Goal: Task Accomplishment & Management: Manage account settings

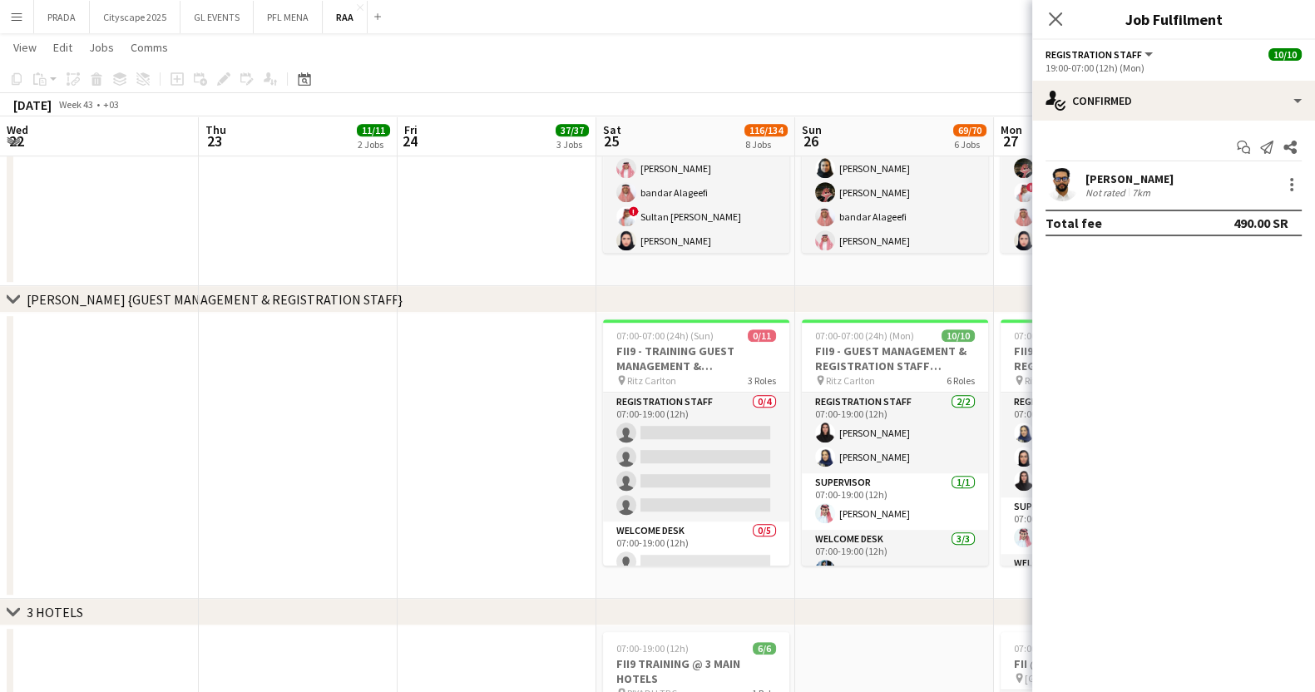
scroll to position [0, 336]
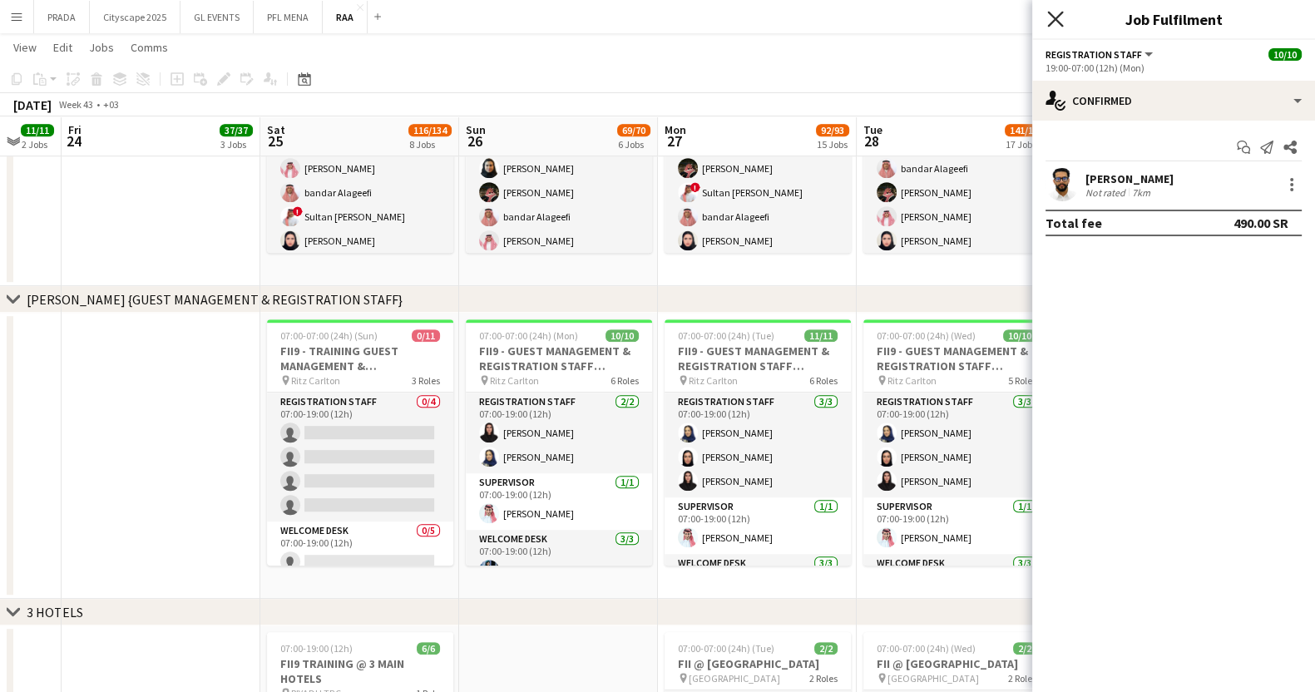
click at [1054, 14] on icon "Close pop-in" at bounding box center [1055, 19] width 16 height 16
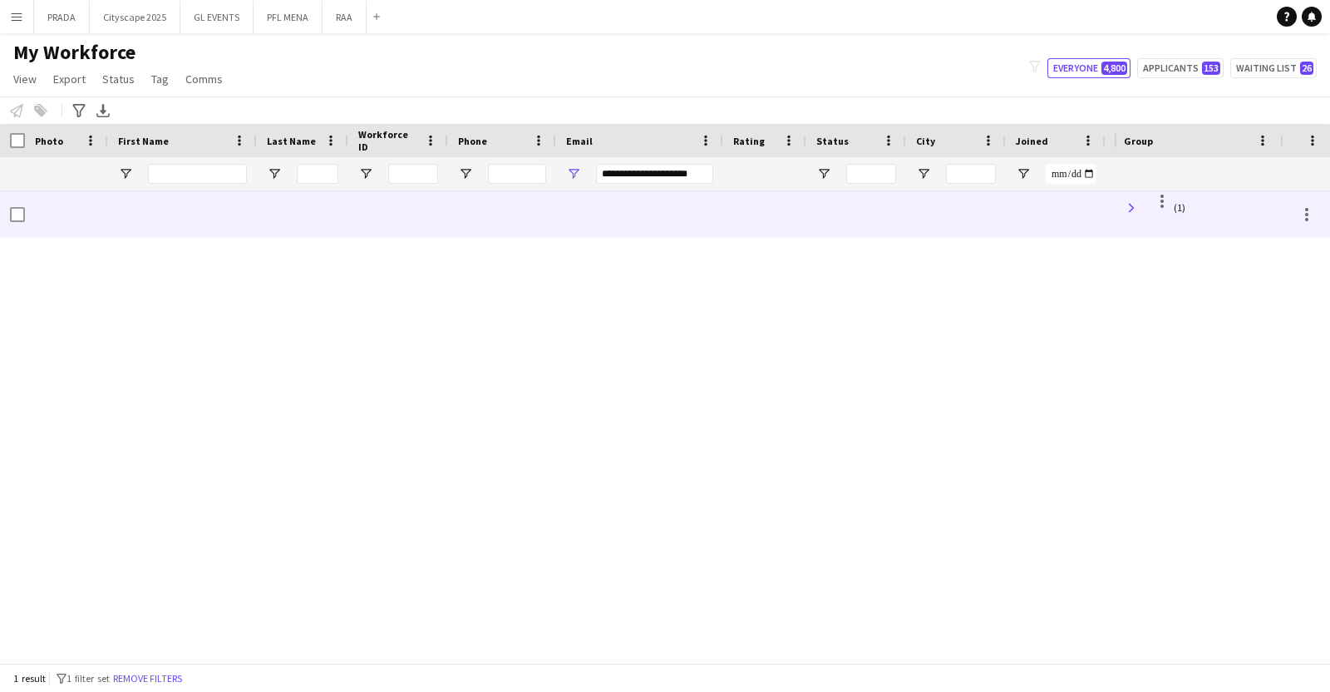
click at [1129, 208] on span at bounding box center [1131, 207] width 15 height 15
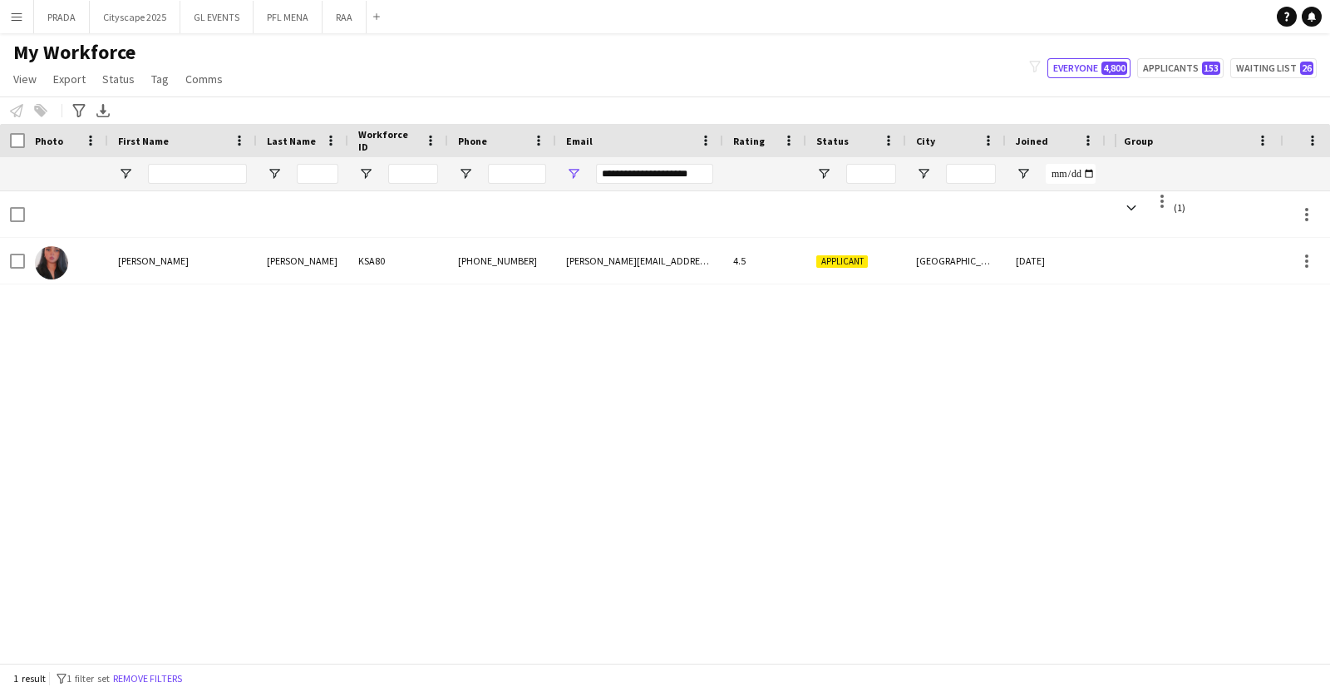
scroll to position [0, 21]
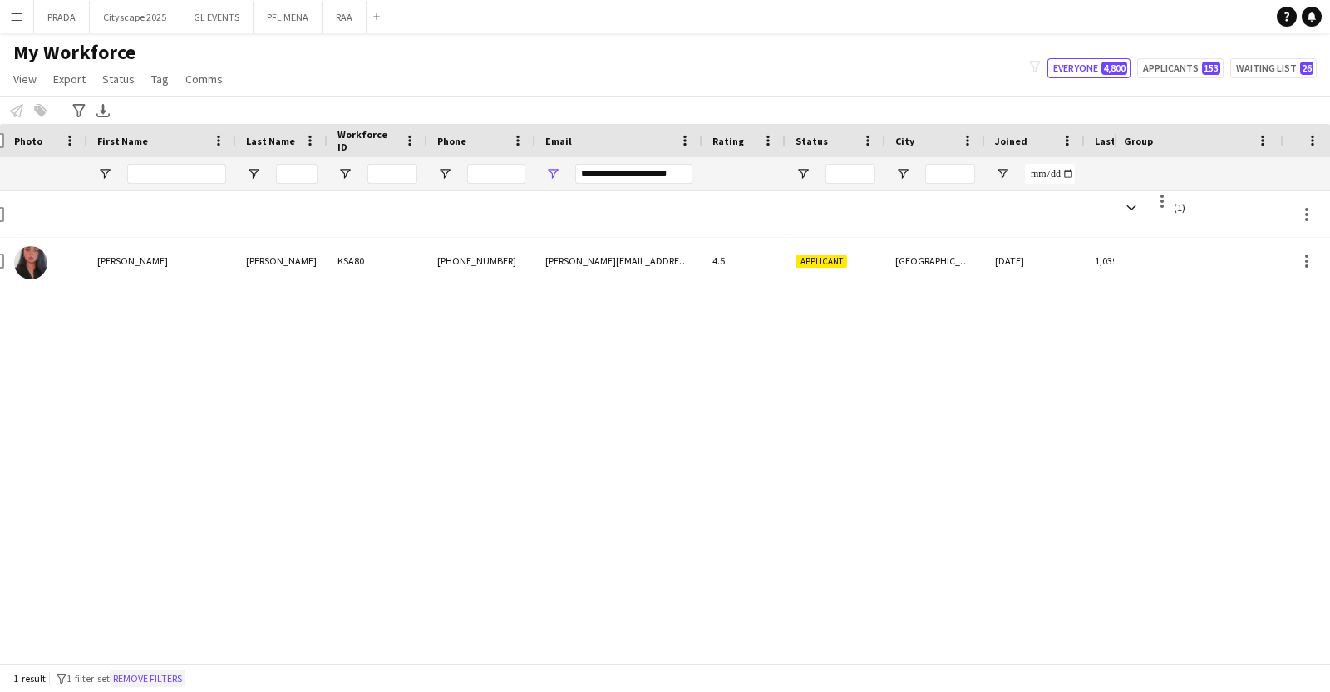
click at [160, 679] on button "Remove filters" at bounding box center [148, 678] width 76 height 18
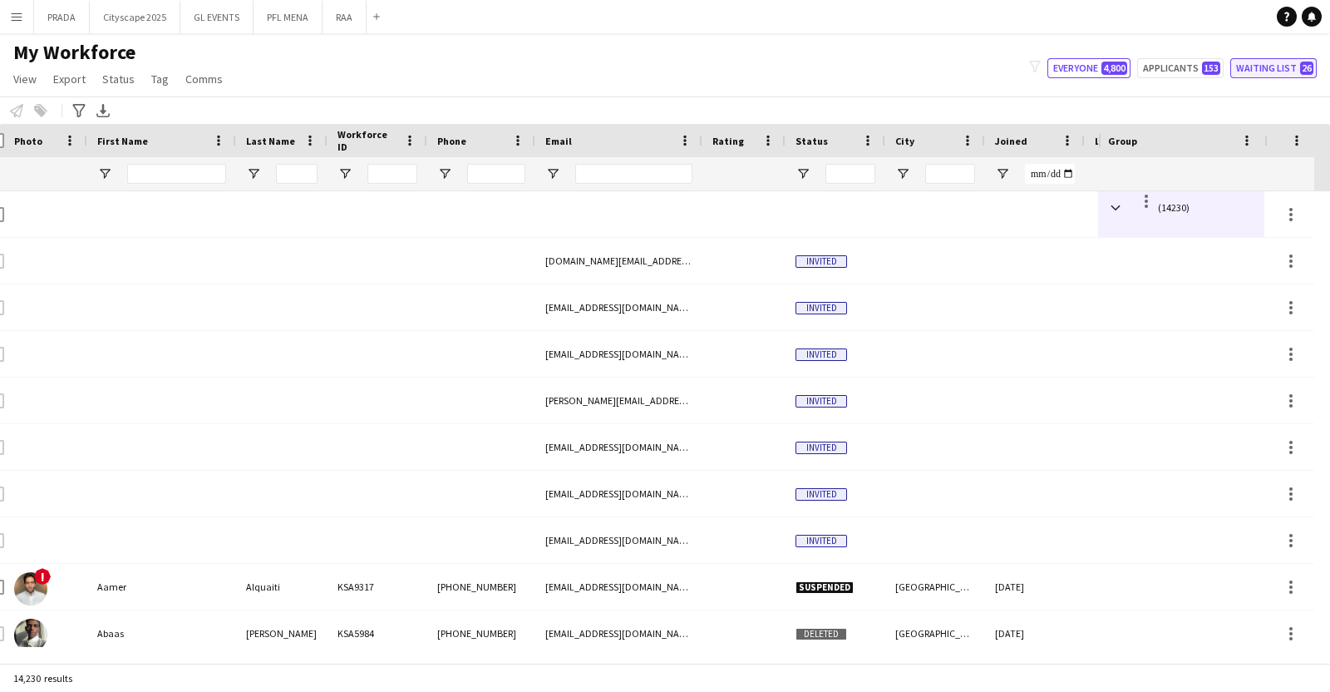
click at [1299, 67] on button "Waiting list 26" at bounding box center [1274, 68] width 86 height 20
type input "**********"
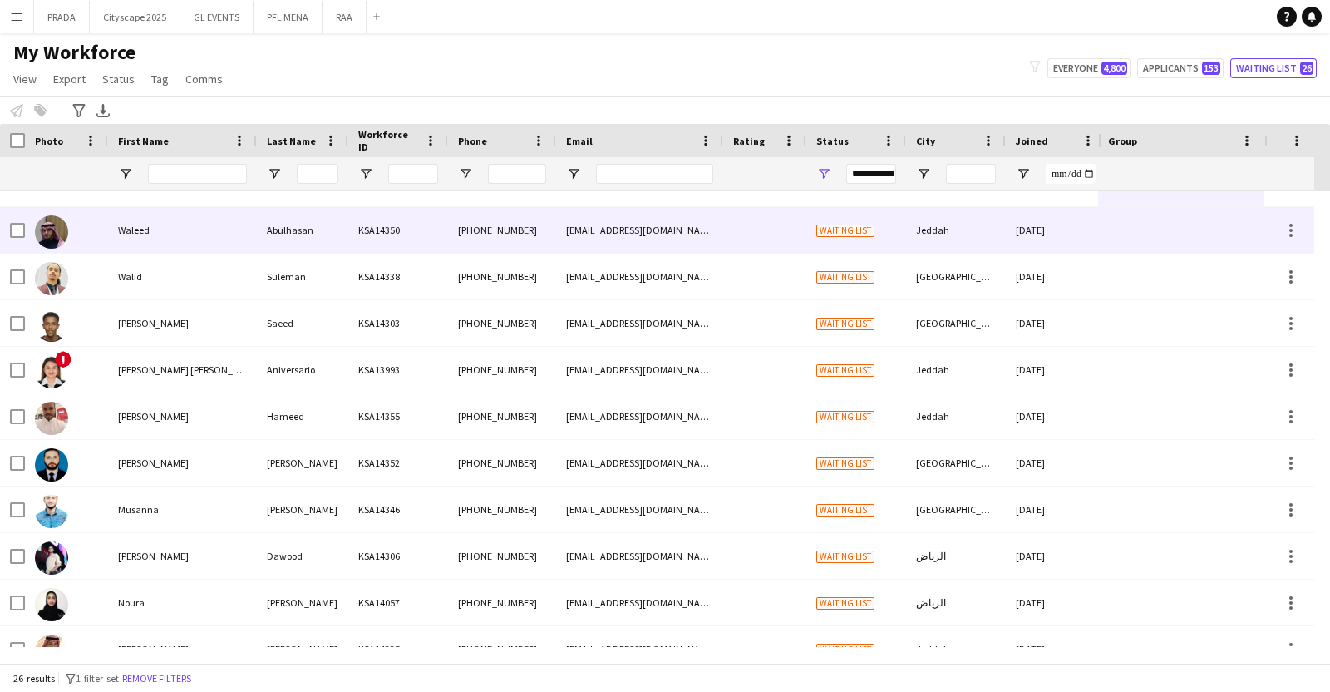
scroll to position [0, 0]
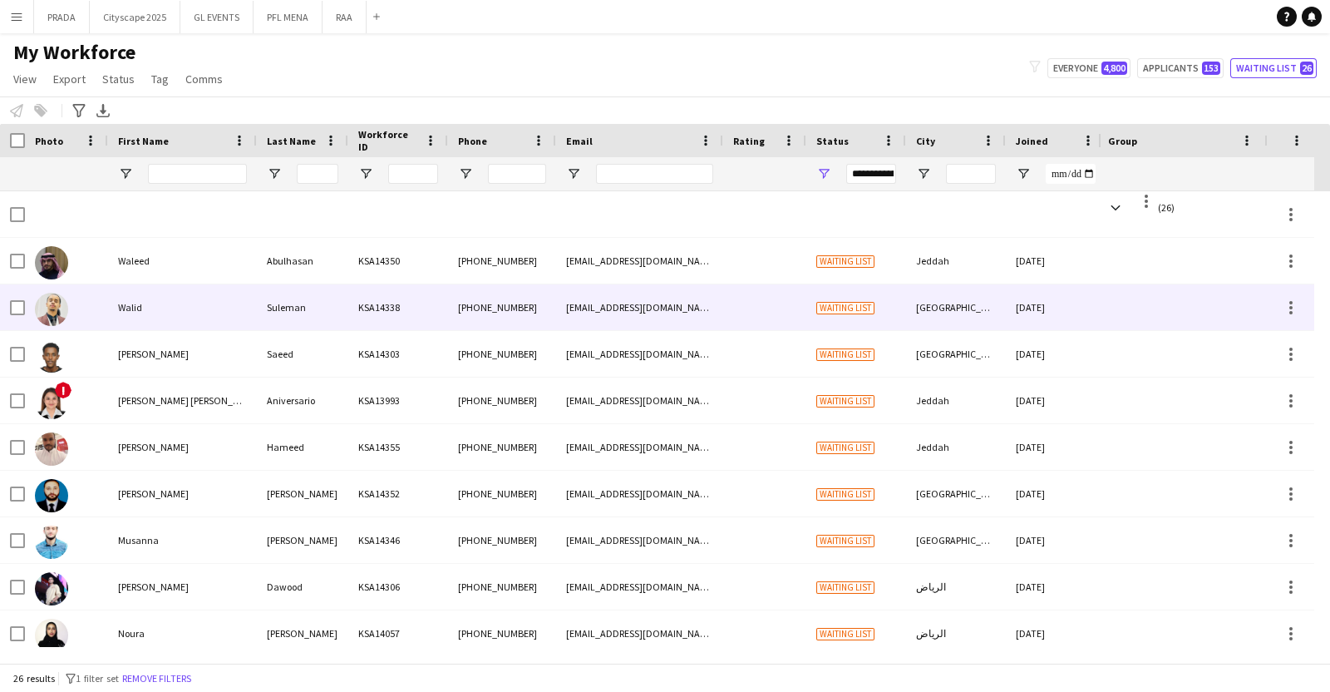
click at [112, 297] on div "Walid" at bounding box center [182, 307] width 149 height 46
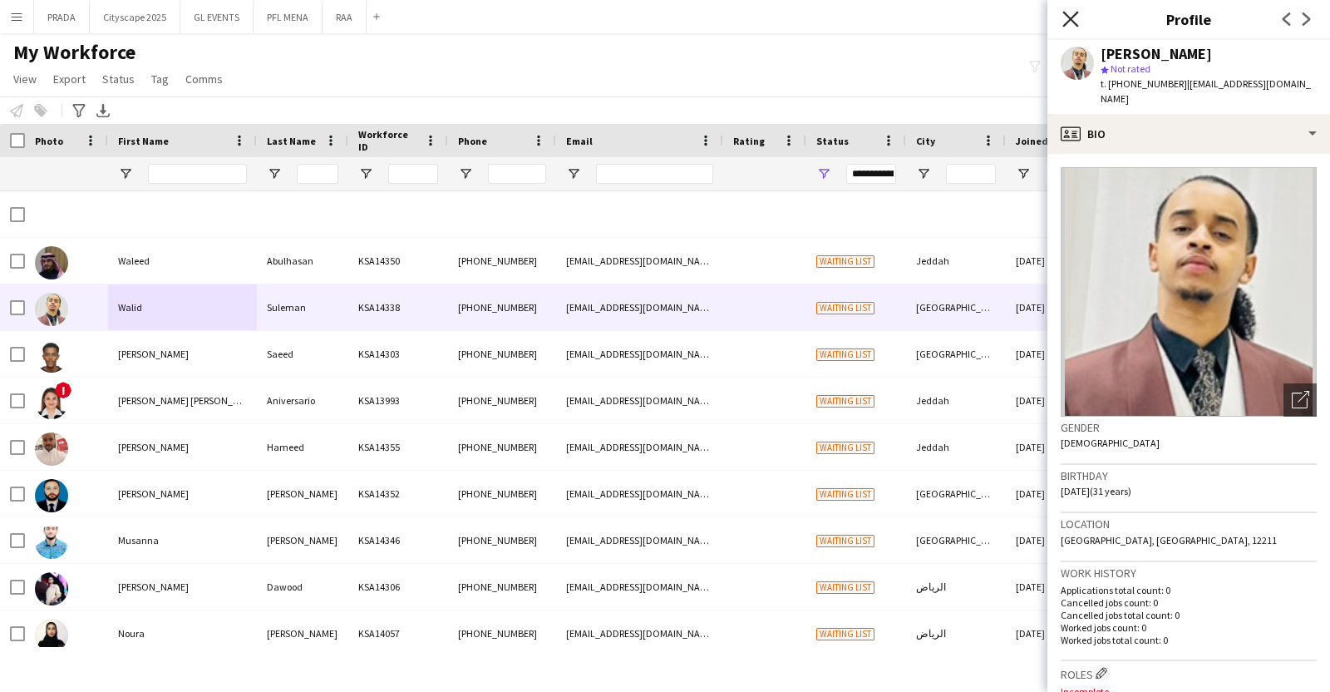
click at [1073, 18] on icon "Close pop-in" at bounding box center [1071, 19] width 16 height 16
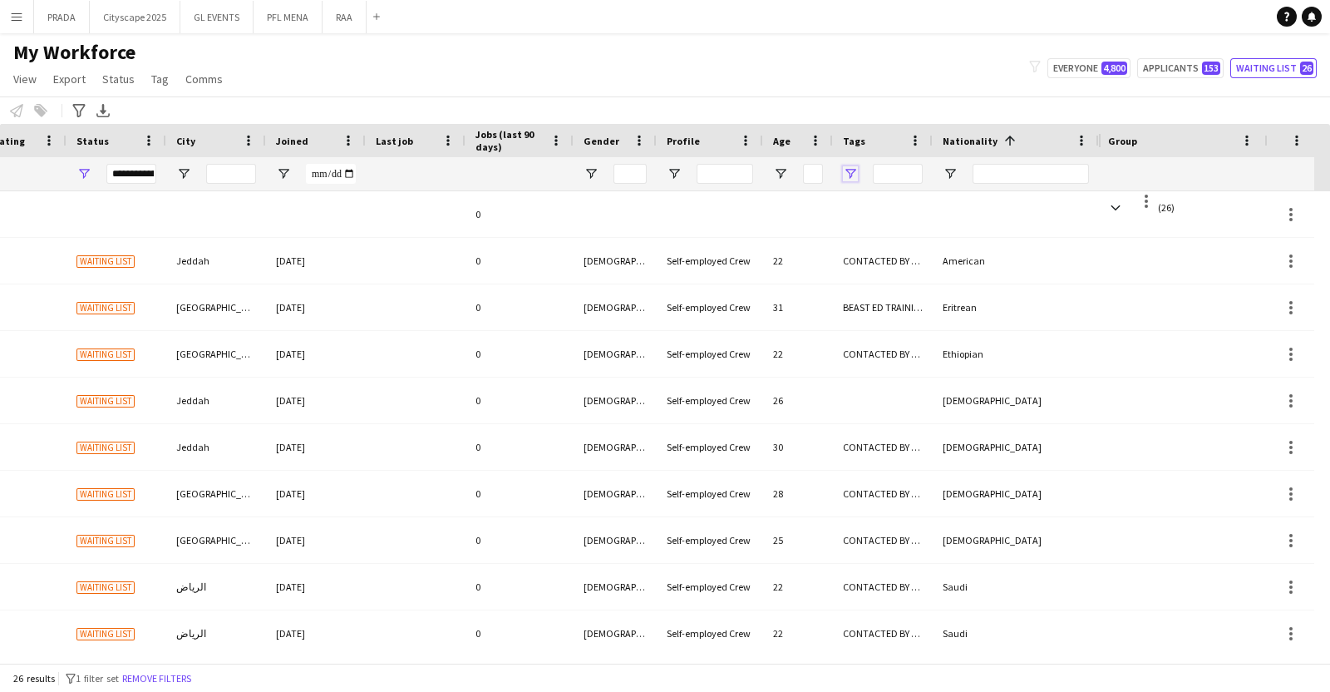
click at [848, 176] on span "Open Filter Menu" at bounding box center [850, 173] width 15 height 15
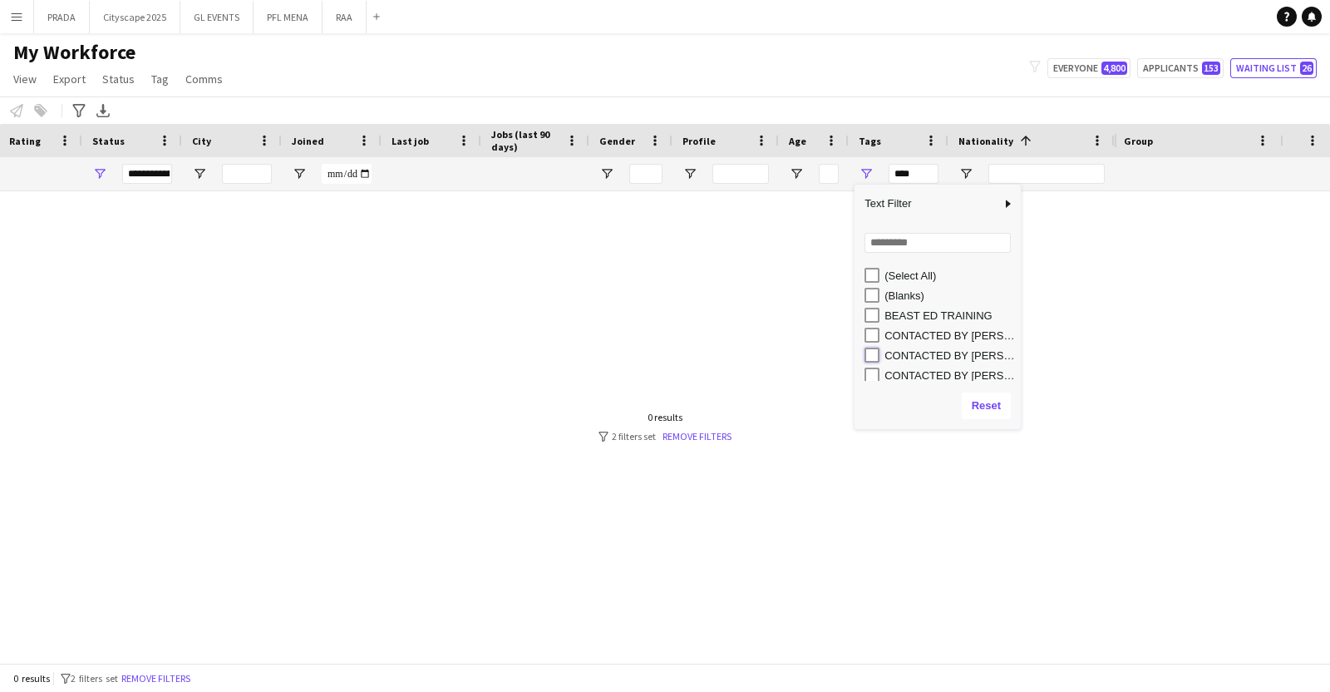
type input "**********"
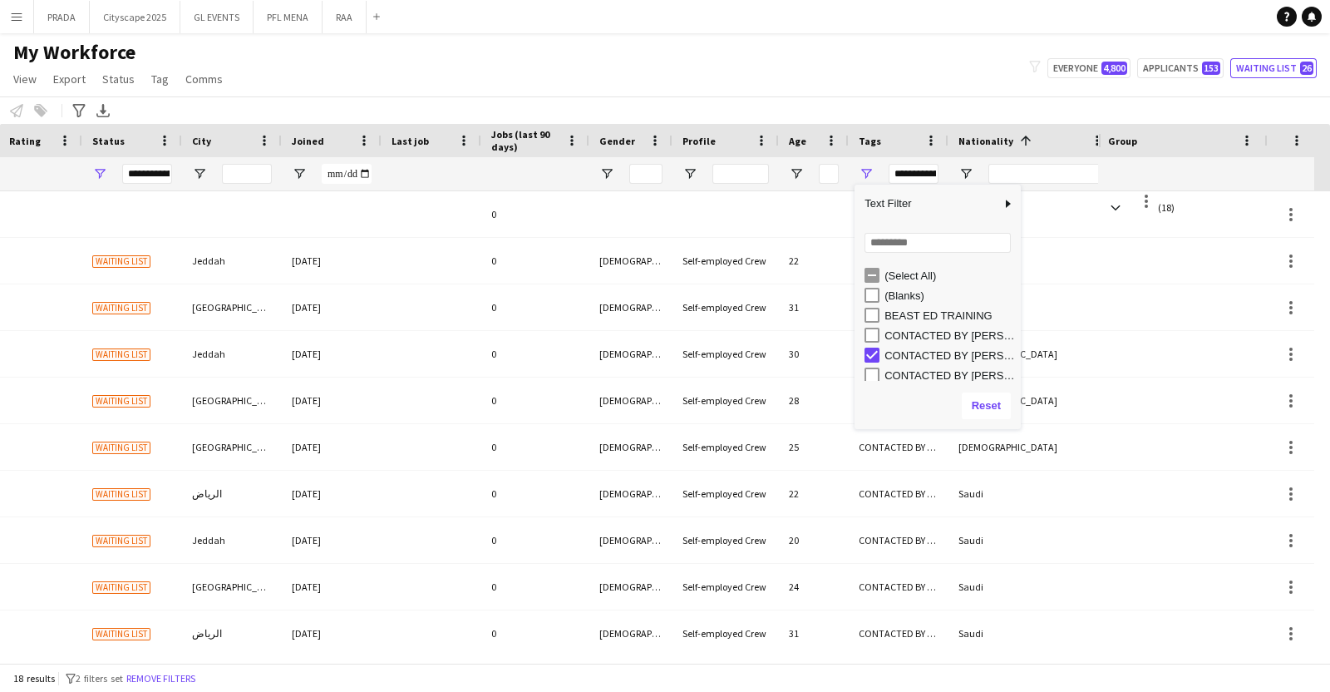
click at [767, 81] on div "My Workforce View Views Default view Basic Export View Full Name TAGS Test New …" at bounding box center [665, 68] width 1330 height 57
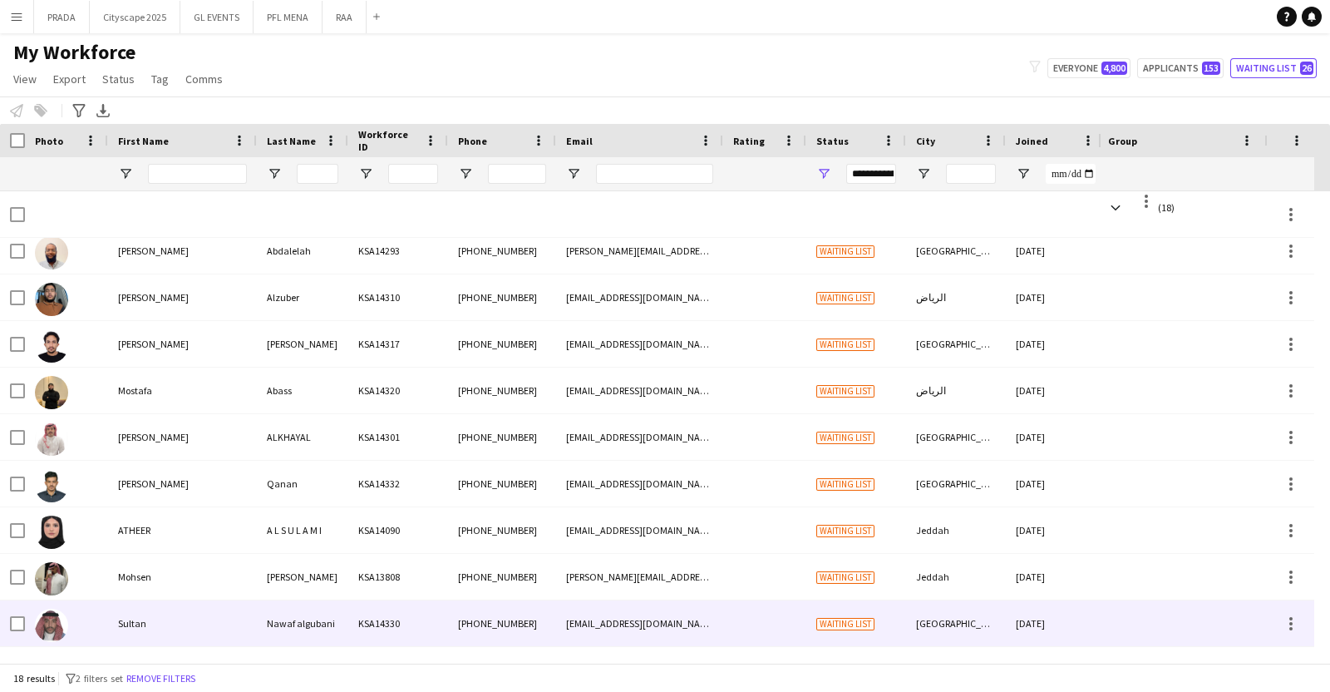
click at [180, 621] on div "Sultan" at bounding box center [182, 623] width 149 height 46
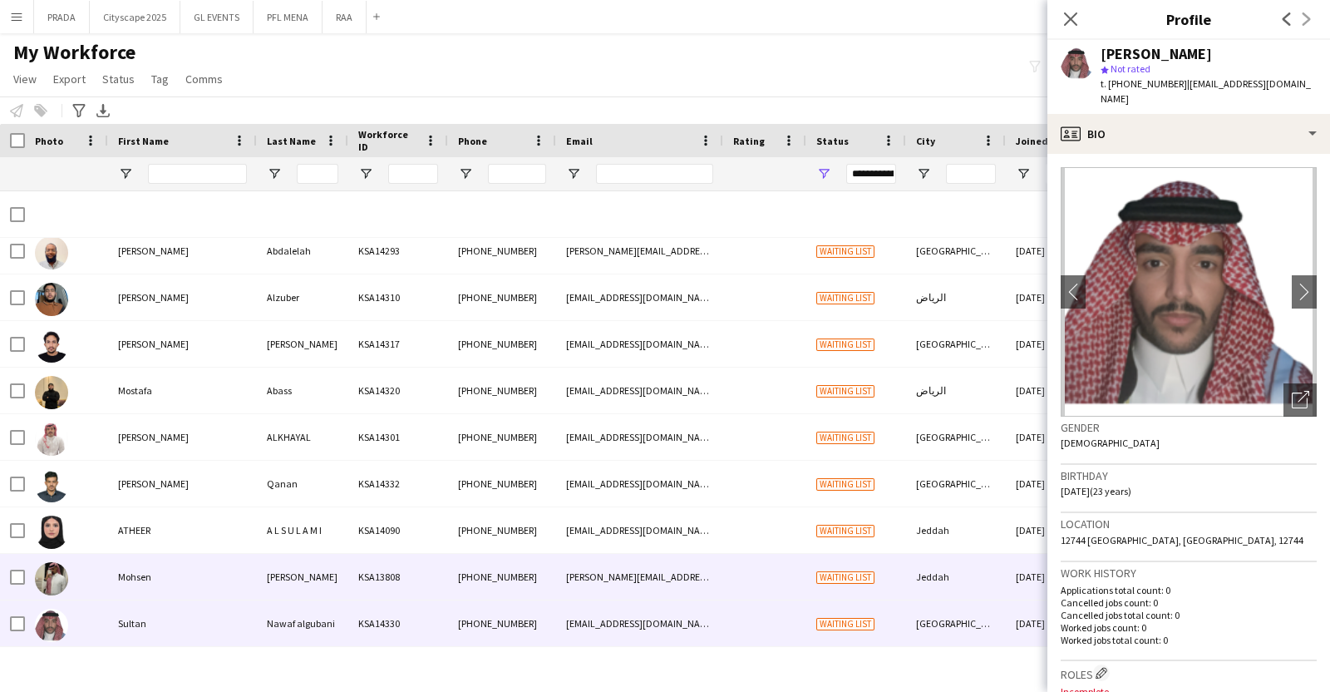
click at [185, 580] on div "Mohsen" at bounding box center [182, 577] width 149 height 46
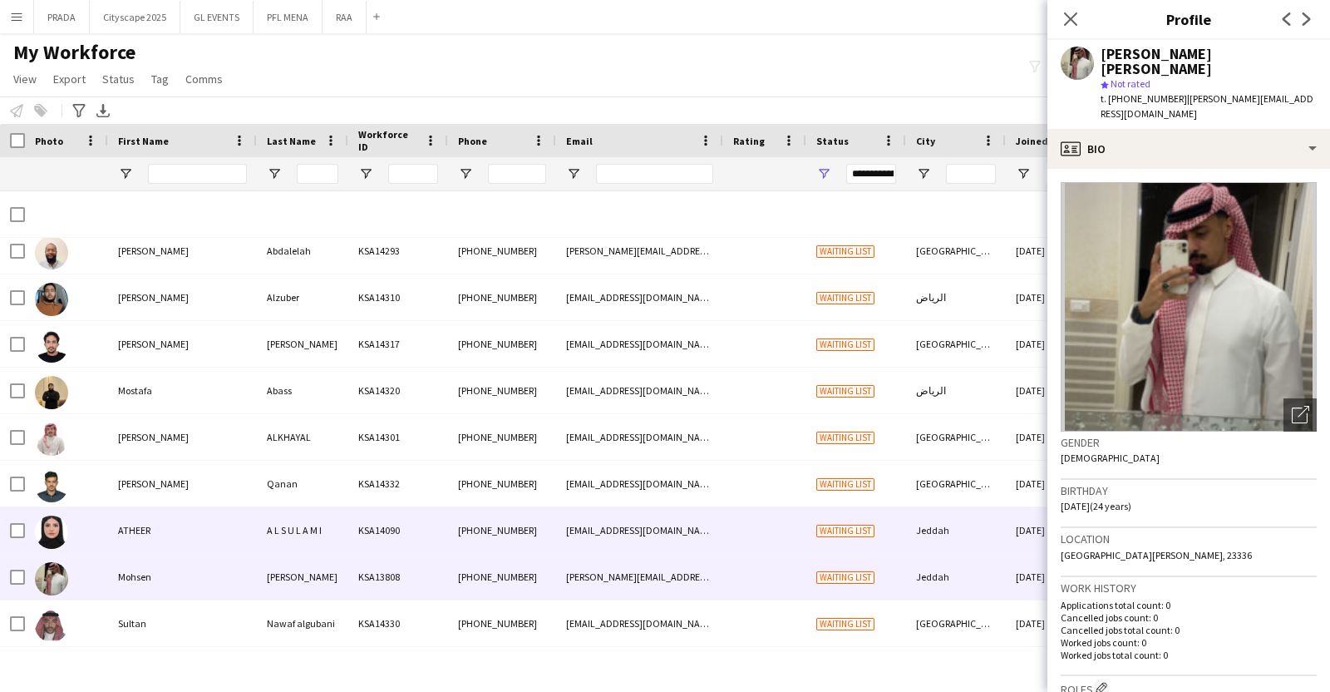
click at [187, 545] on div "ATHEER" at bounding box center [182, 530] width 149 height 46
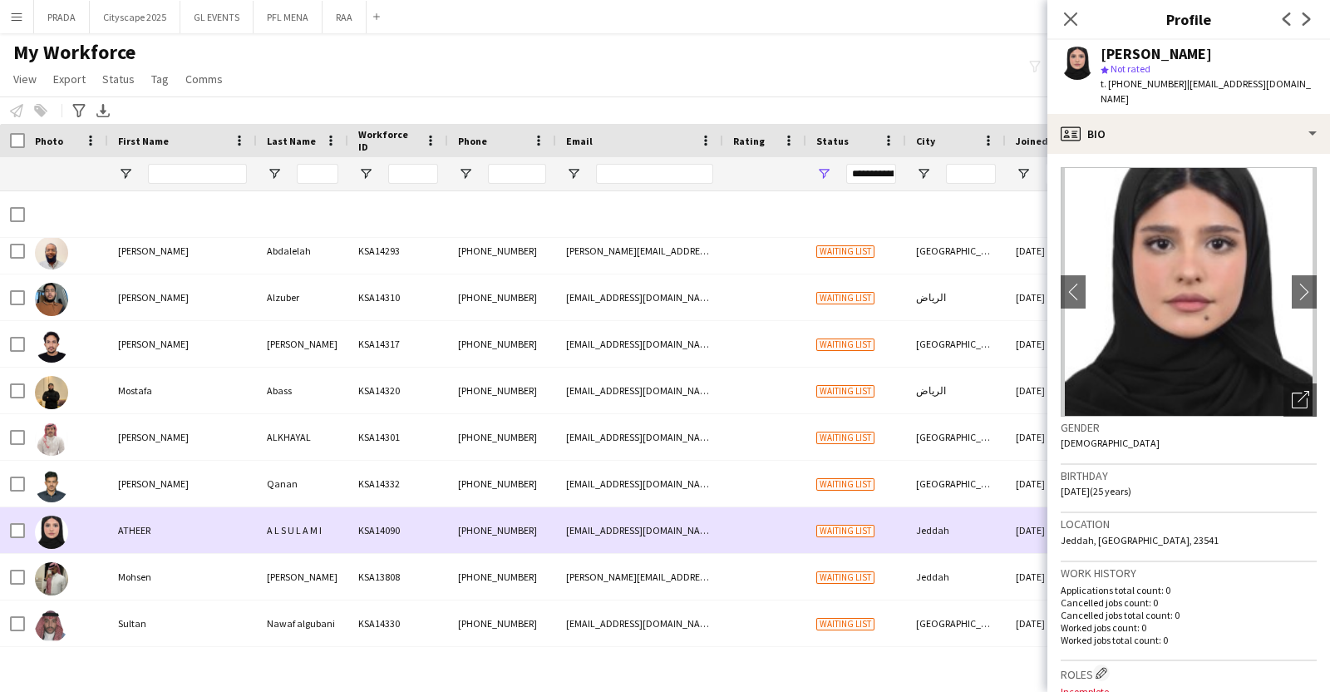
click at [190, 523] on div "ATHEER" at bounding box center [182, 530] width 149 height 46
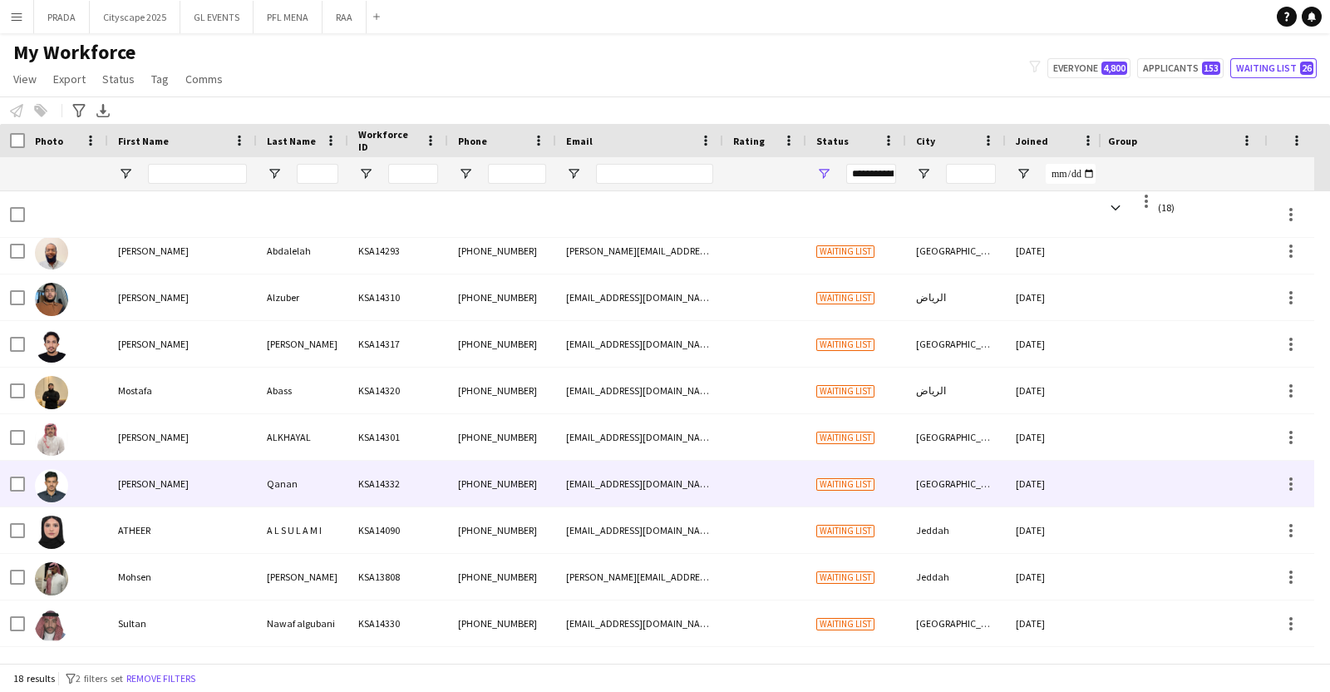
click at [210, 489] on div "[PERSON_NAME]" at bounding box center [182, 484] width 149 height 46
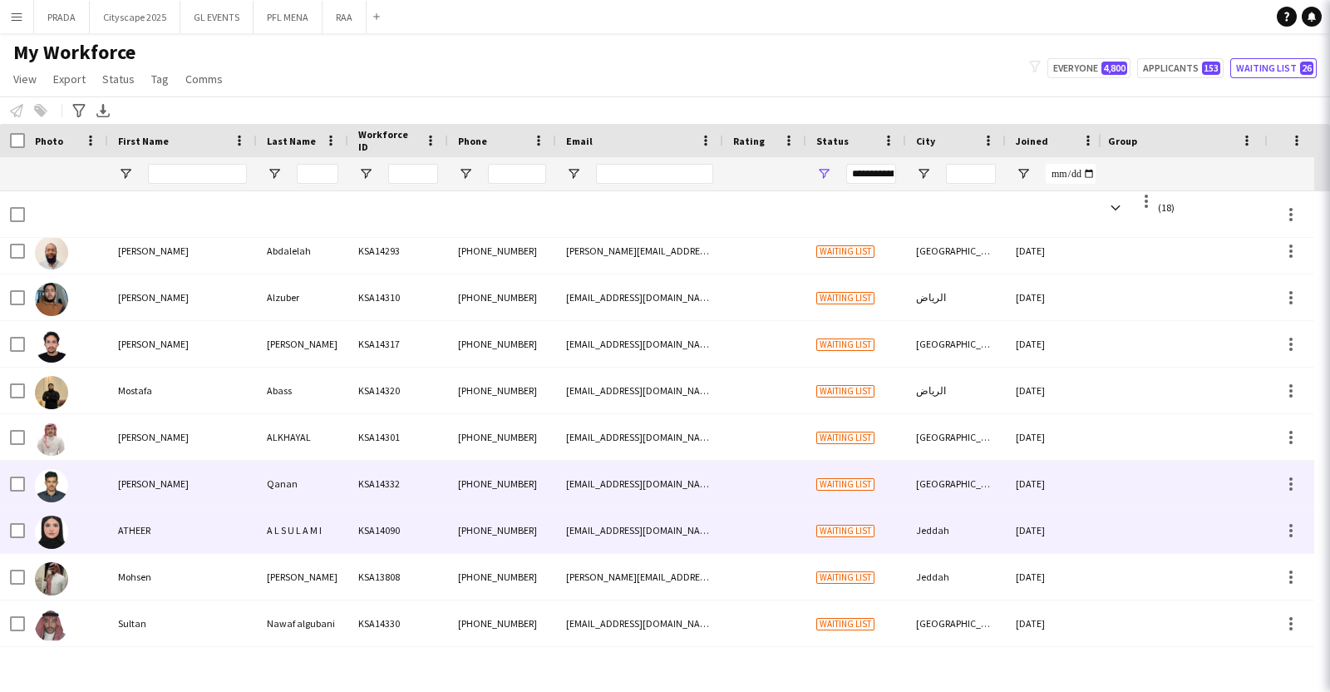
click at [211, 521] on div "ATHEER" at bounding box center [182, 530] width 149 height 46
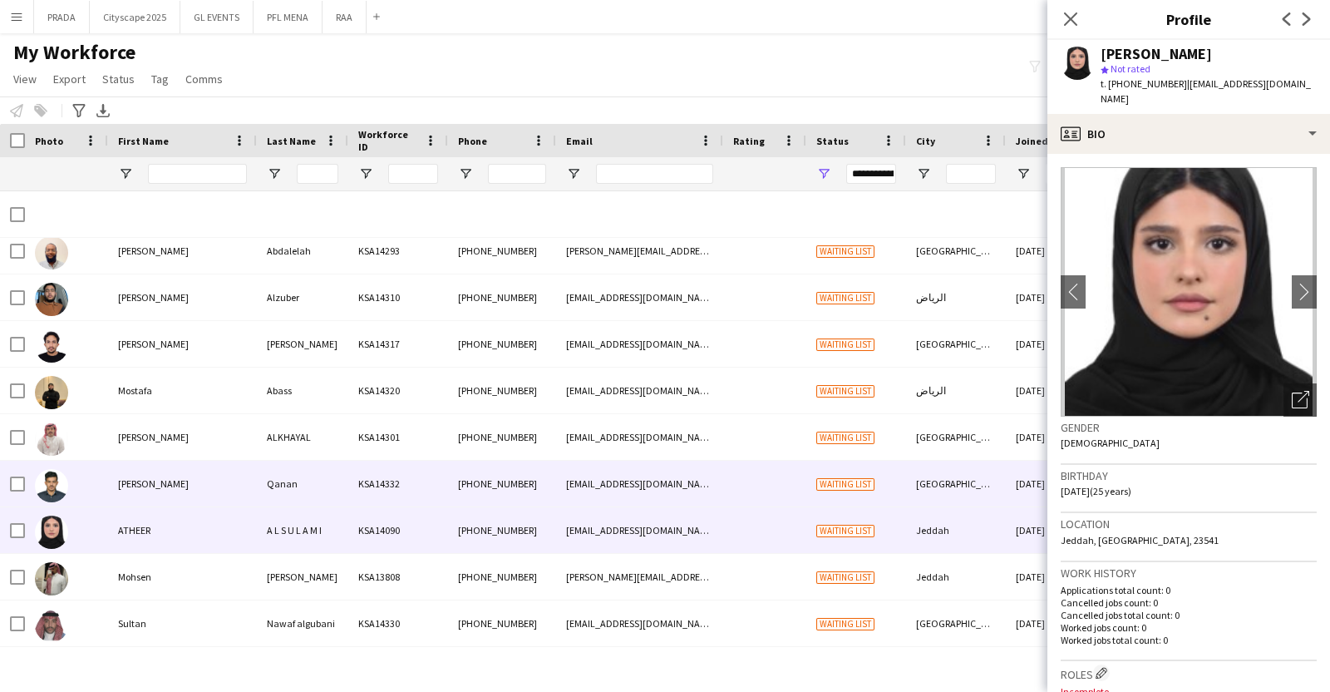
click at [243, 471] on div "[PERSON_NAME]" at bounding box center [182, 484] width 149 height 46
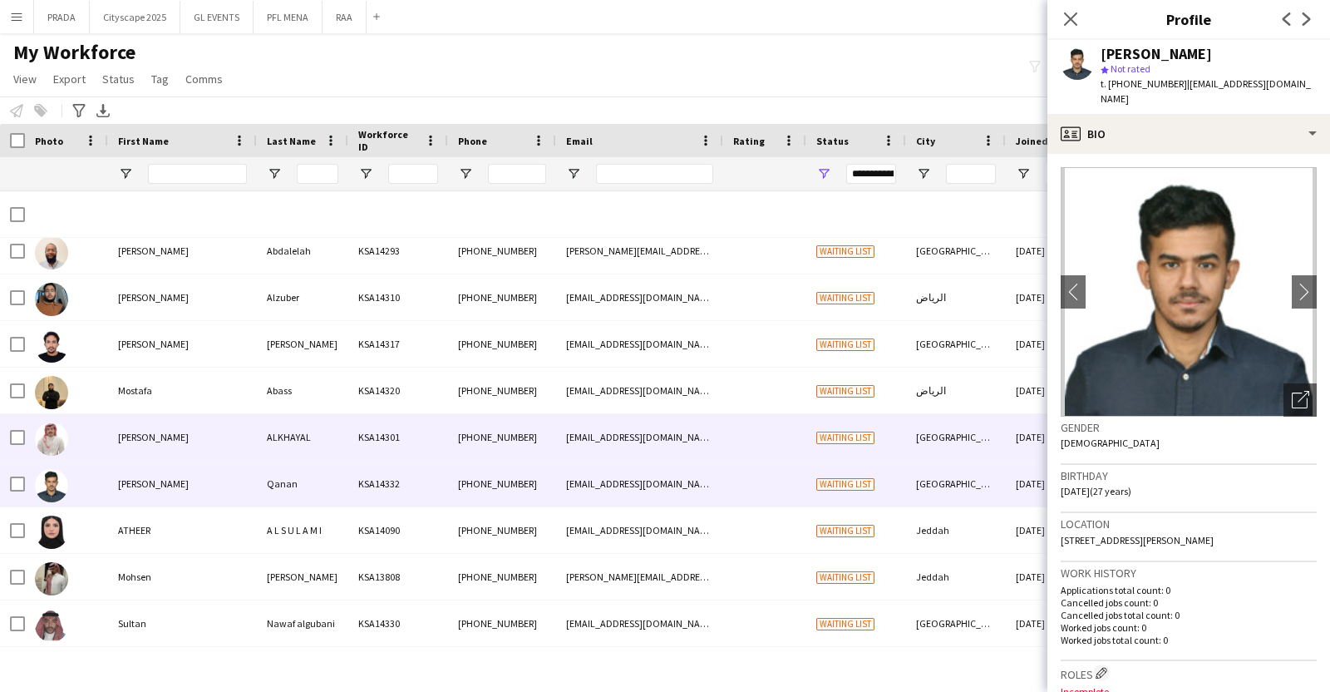
click at [251, 451] on div "[PERSON_NAME]" at bounding box center [182, 437] width 149 height 46
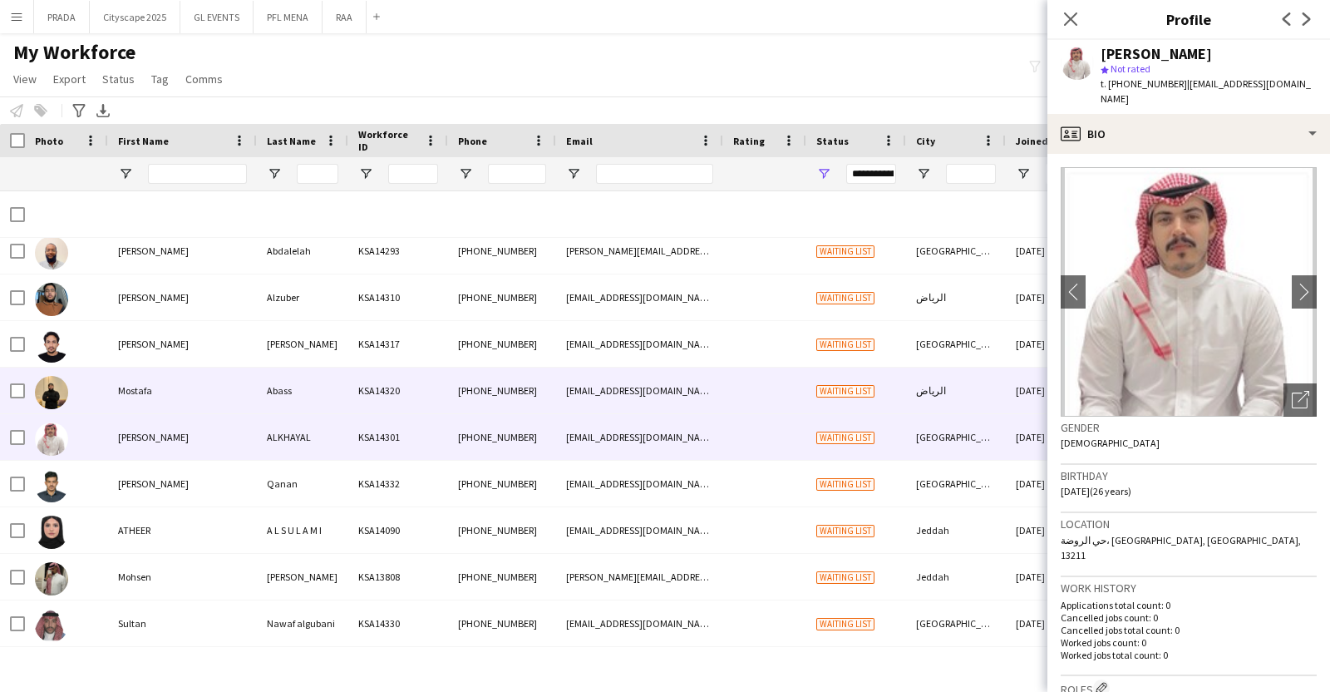
click at [257, 380] on div "Abass" at bounding box center [302, 390] width 91 height 46
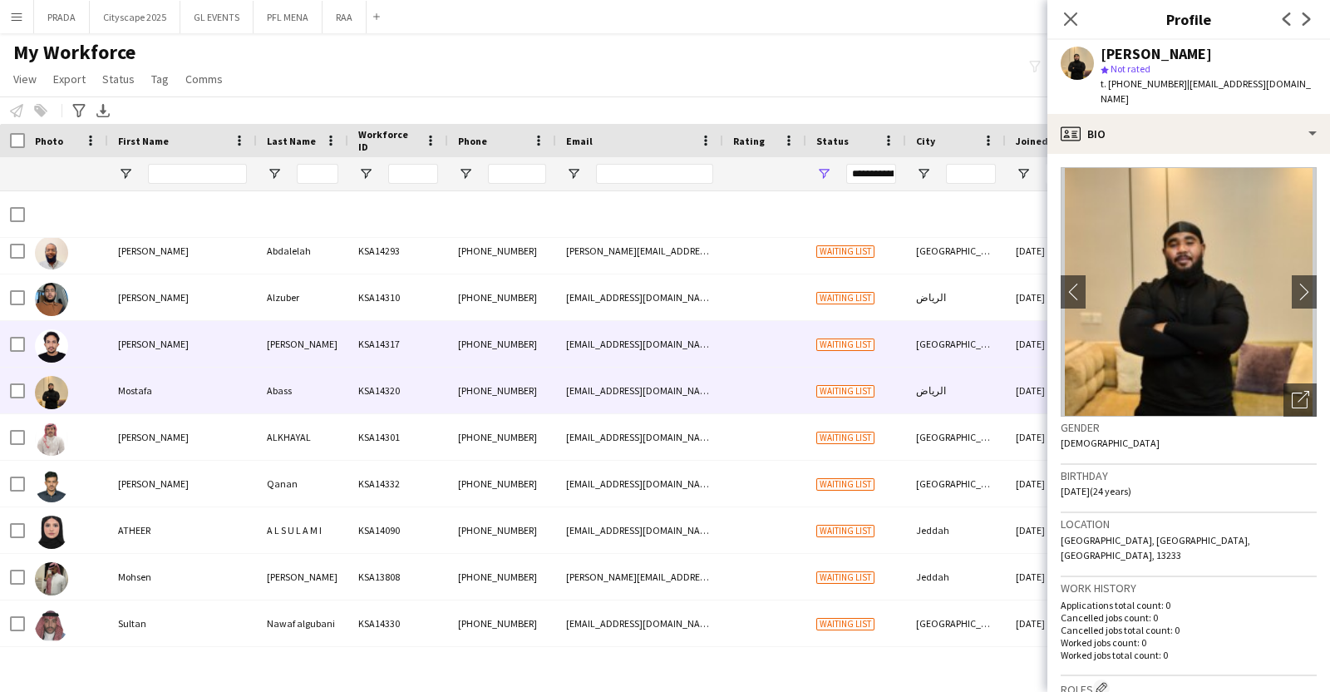
click at [252, 351] on div "[PERSON_NAME]" at bounding box center [182, 344] width 149 height 46
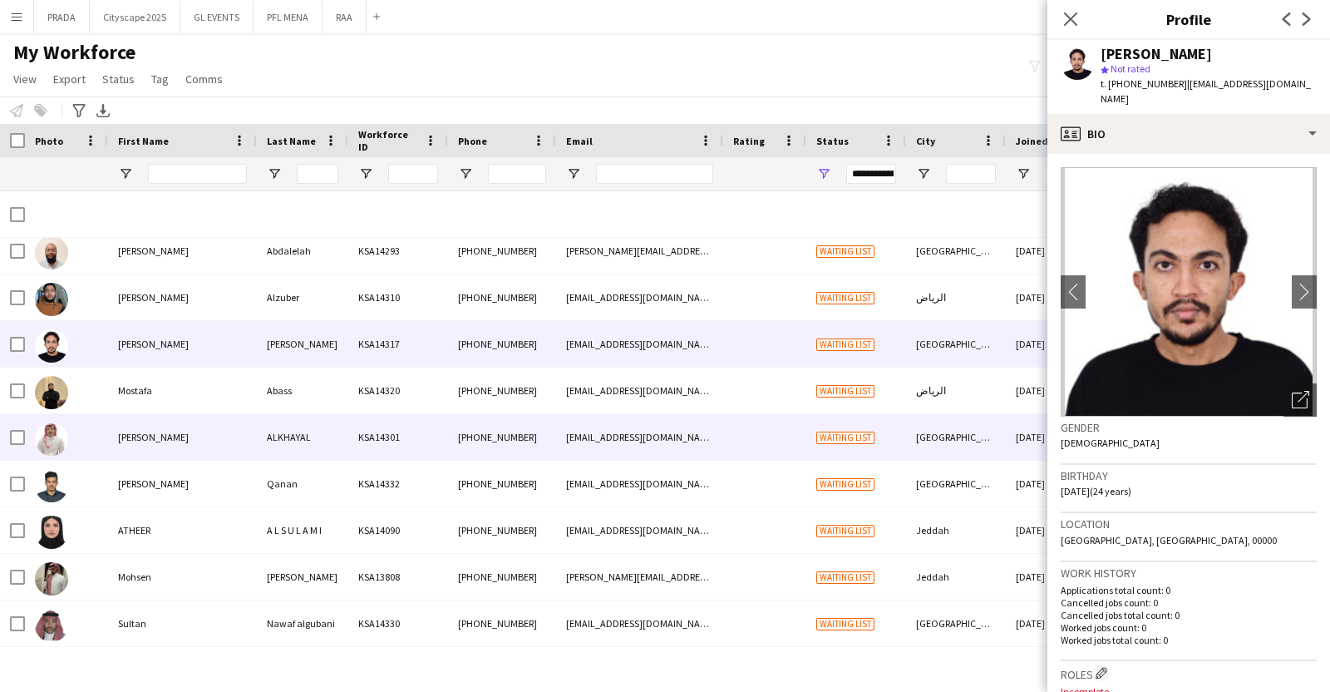
click at [244, 438] on div "[PERSON_NAME]" at bounding box center [182, 437] width 149 height 46
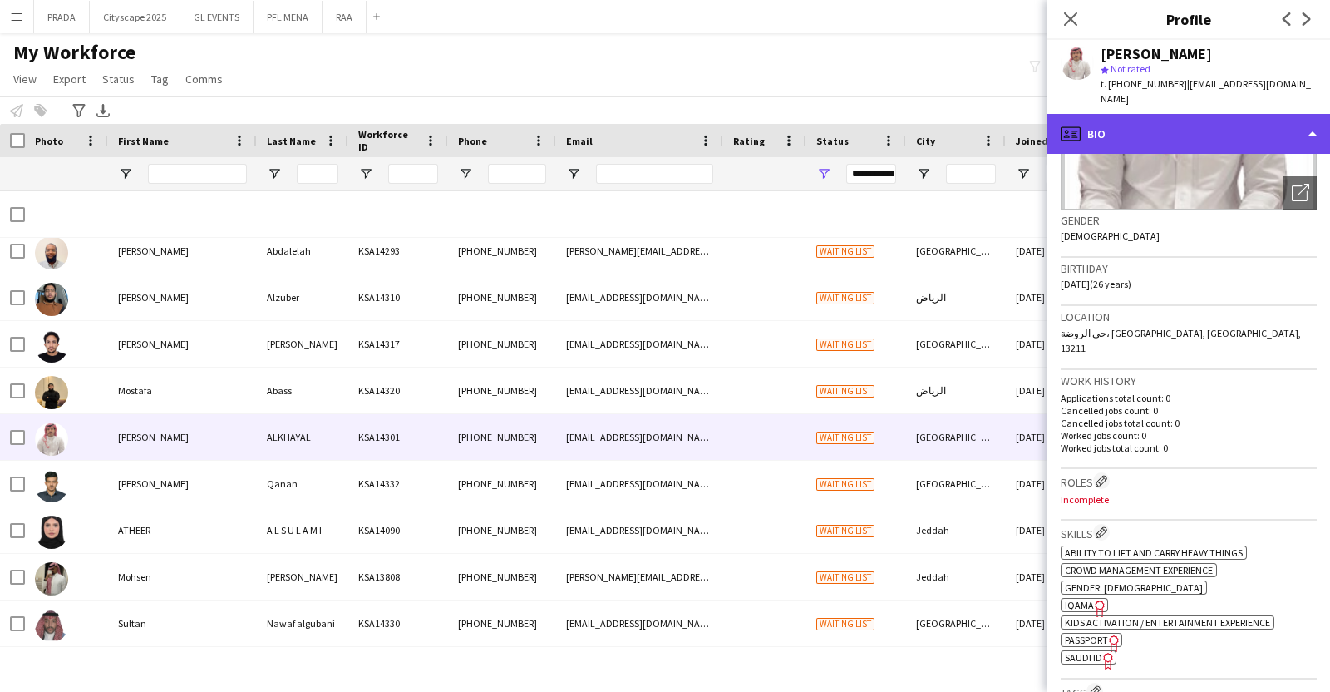
click at [1196, 122] on div "profile Bio" at bounding box center [1189, 134] width 283 height 40
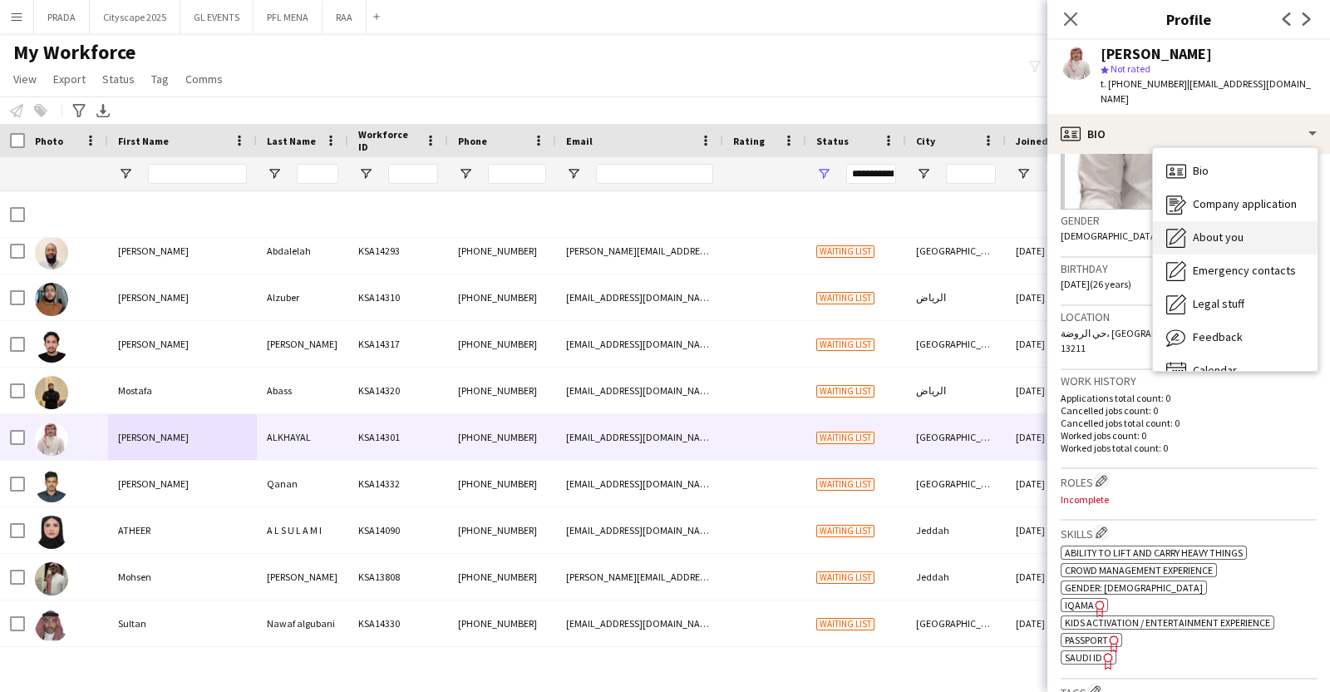
click at [1226, 221] on div "About you About you" at bounding box center [1235, 237] width 165 height 33
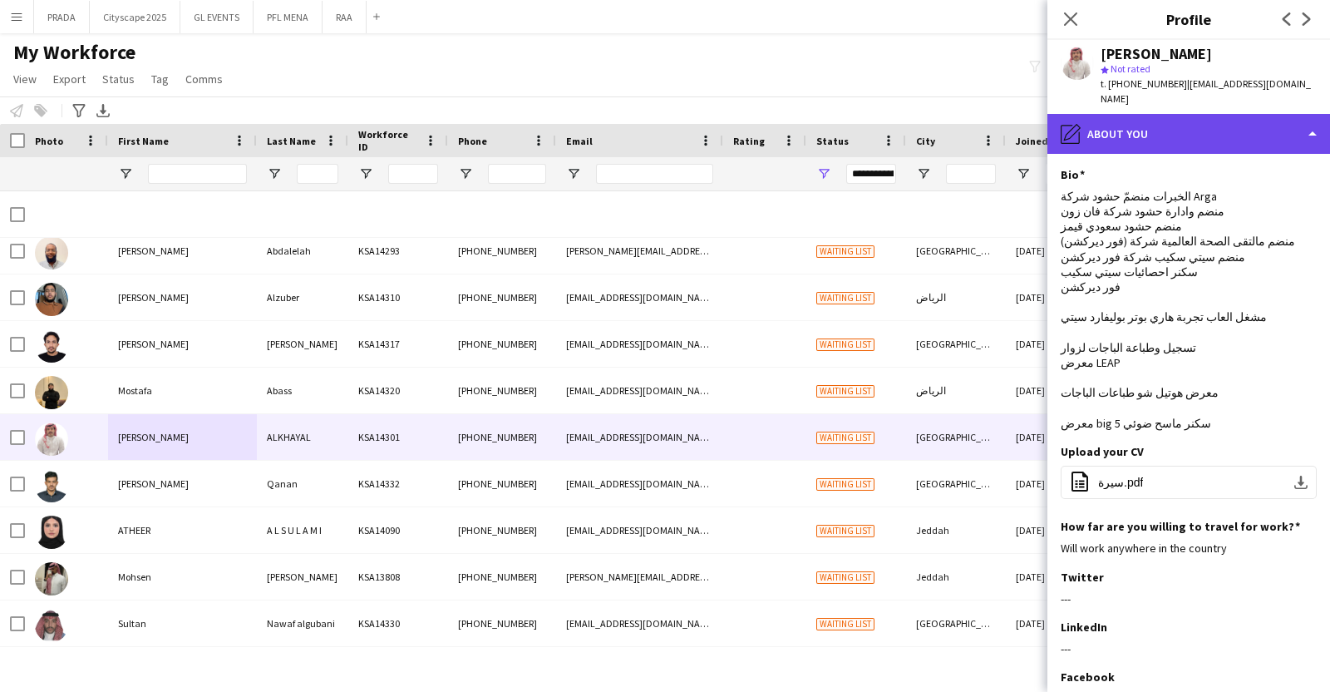
click at [1216, 129] on div "pencil4 About you" at bounding box center [1189, 134] width 283 height 40
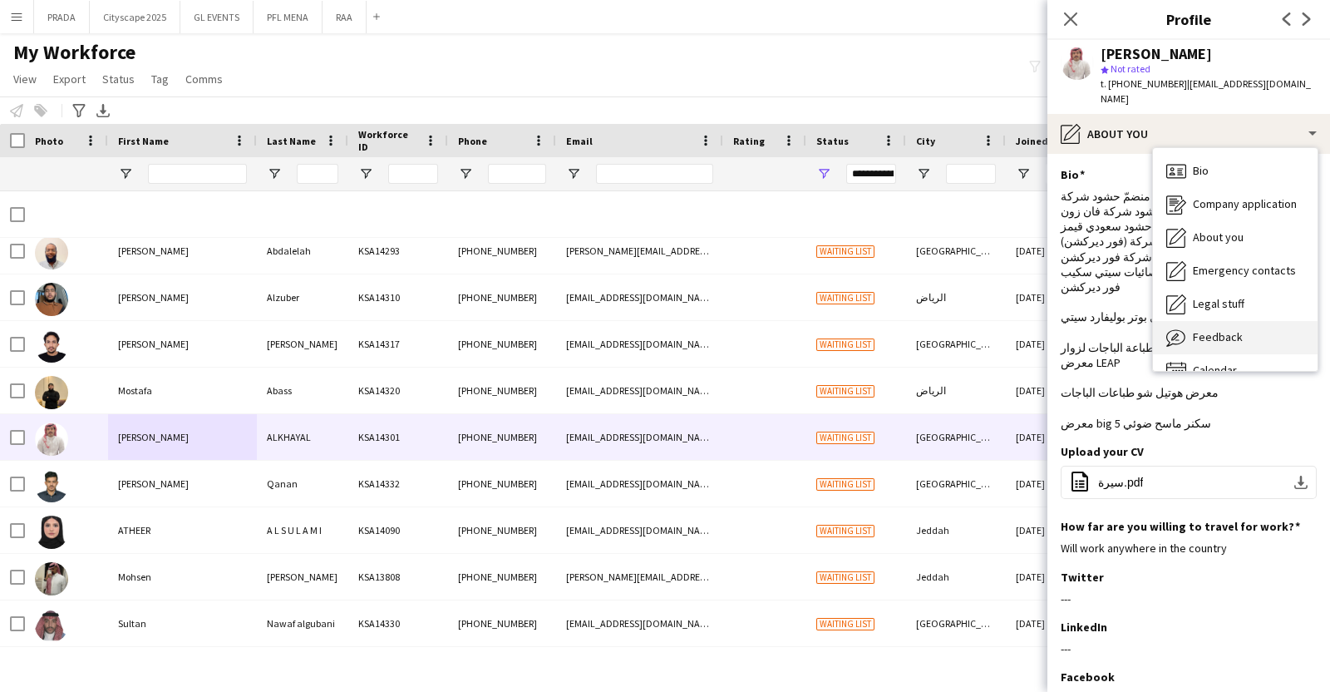
click at [1236, 329] on span "Feedback" at bounding box center [1218, 336] width 50 height 15
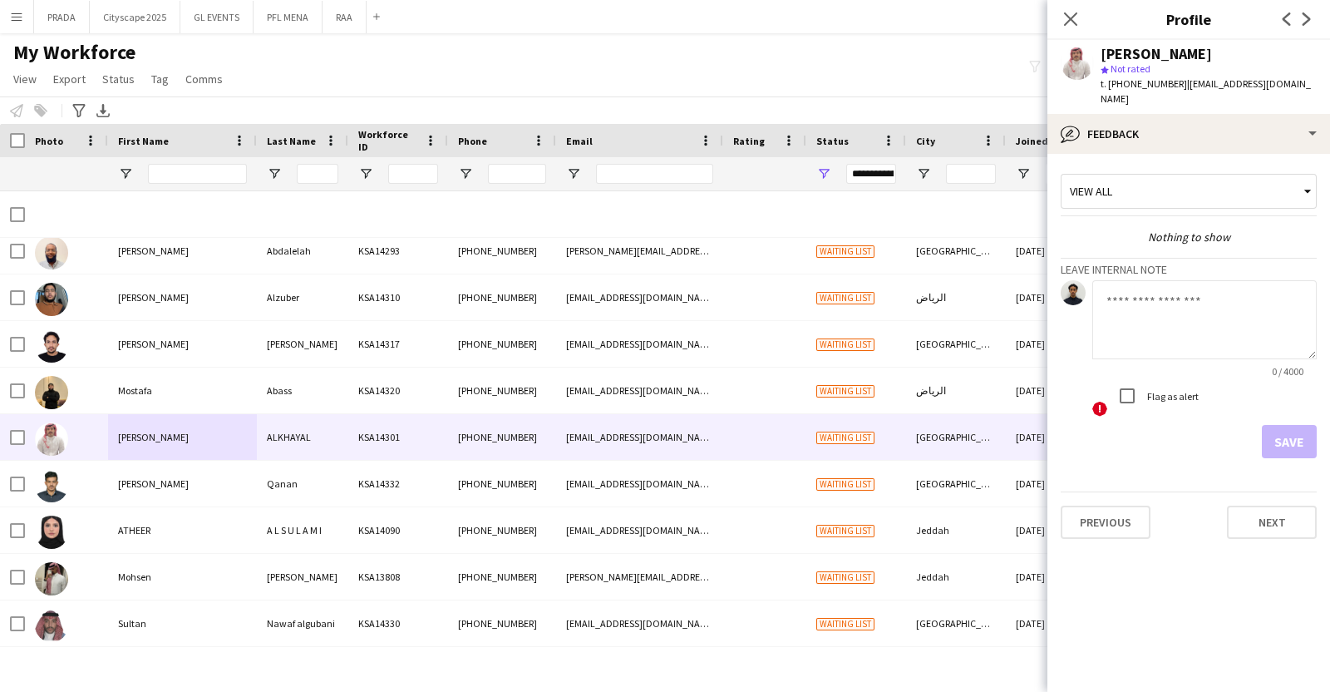
click at [1191, 294] on textarea at bounding box center [1205, 319] width 224 height 79
type textarea "**********"
click at [1295, 425] on button "Save" at bounding box center [1289, 441] width 55 height 33
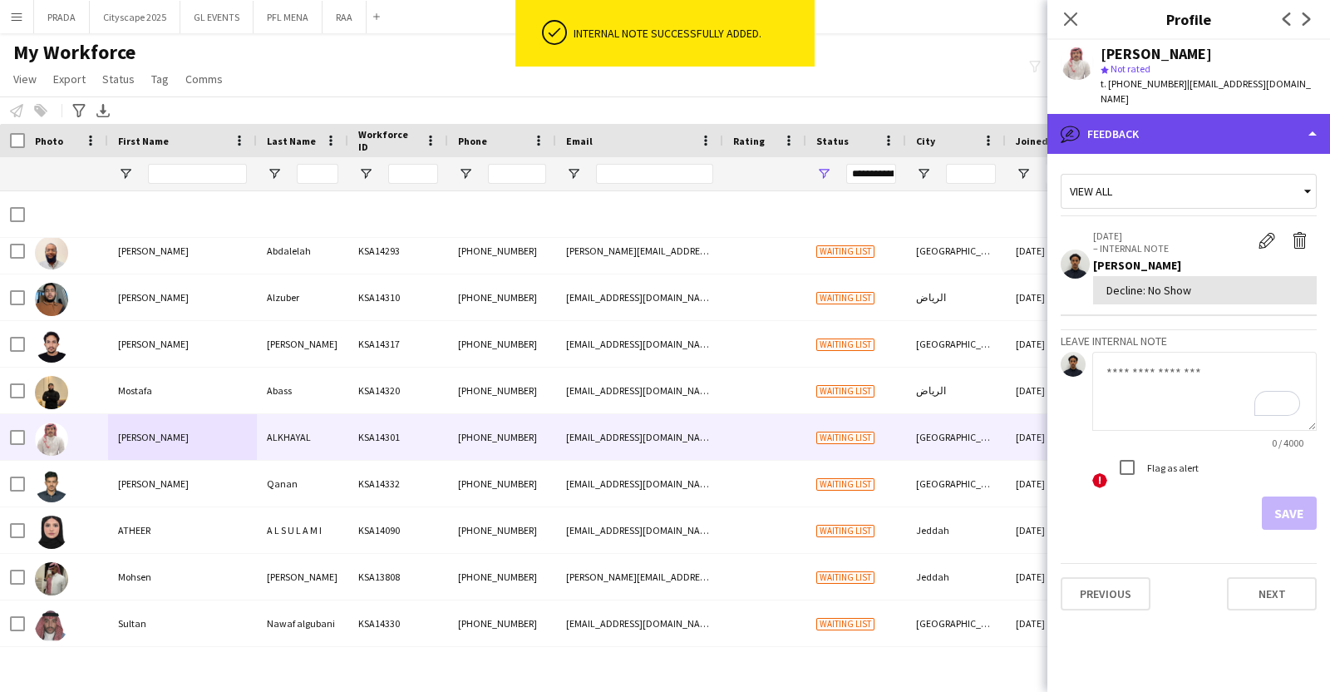
click at [1249, 127] on div "bubble-pencil Feedback" at bounding box center [1189, 134] width 283 height 40
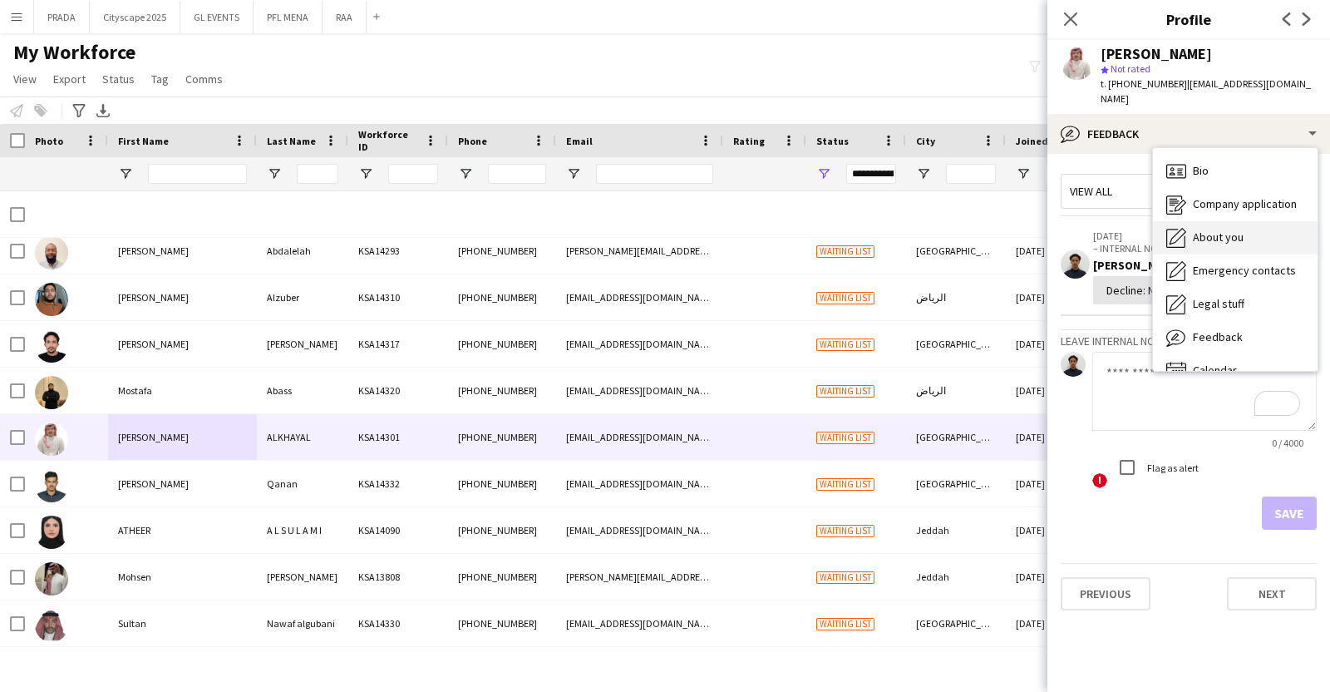
click at [1233, 229] on span "About you" at bounding box center [1218, 236] width 51 height 15
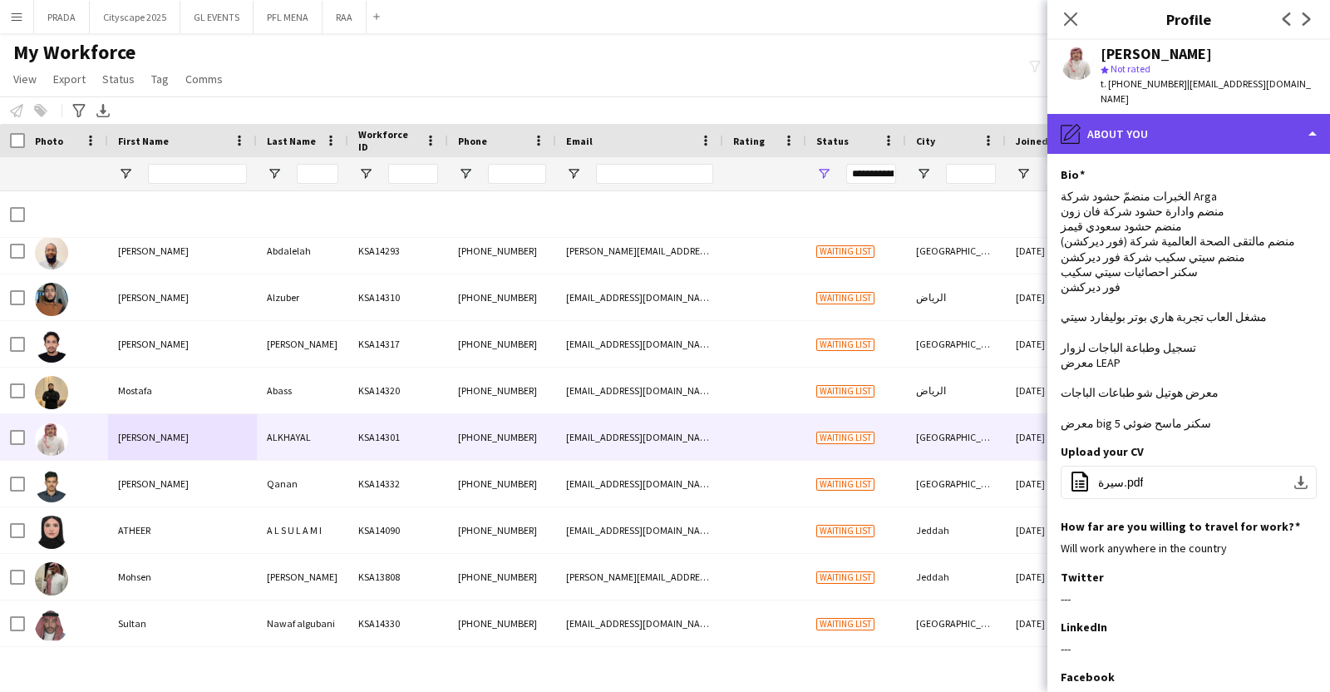
click at [1220, 116] on div "pencil4 About you" at bounding box center [1189, 134] width 283 height 40
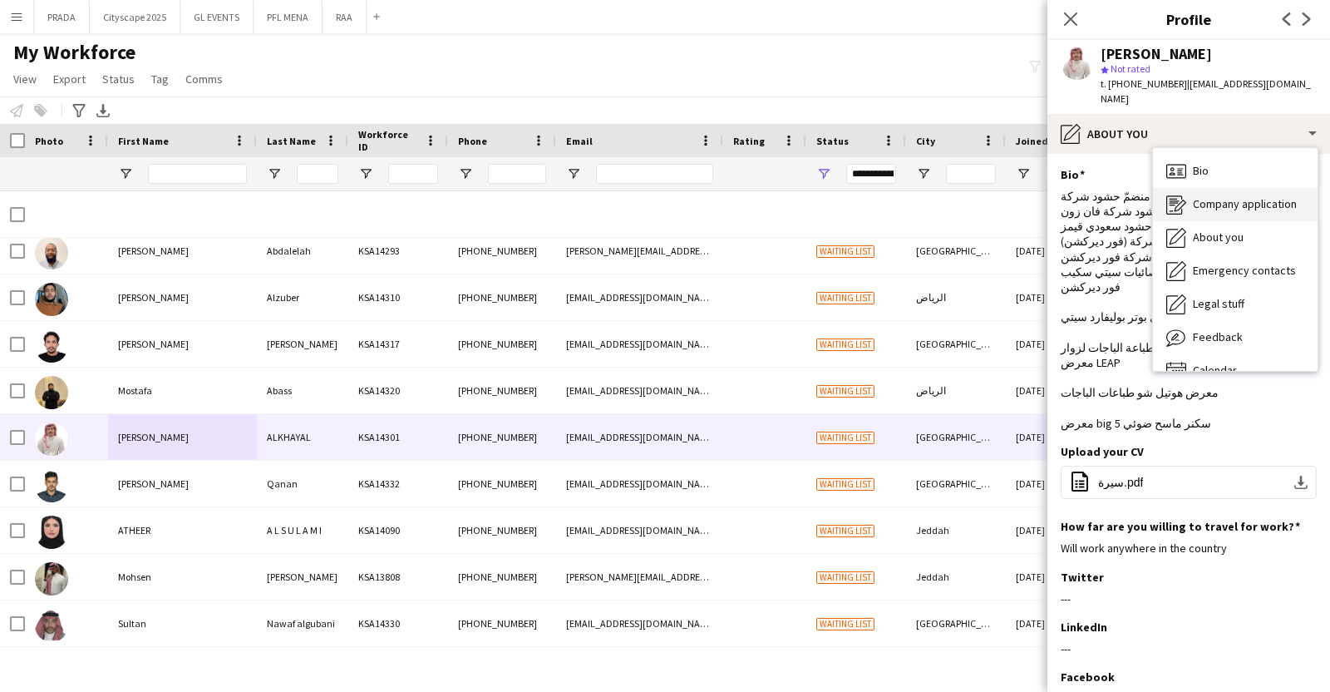
click at [1248, 196] on span "Company application" at bounding box center [1245, 203] width 104 height 15
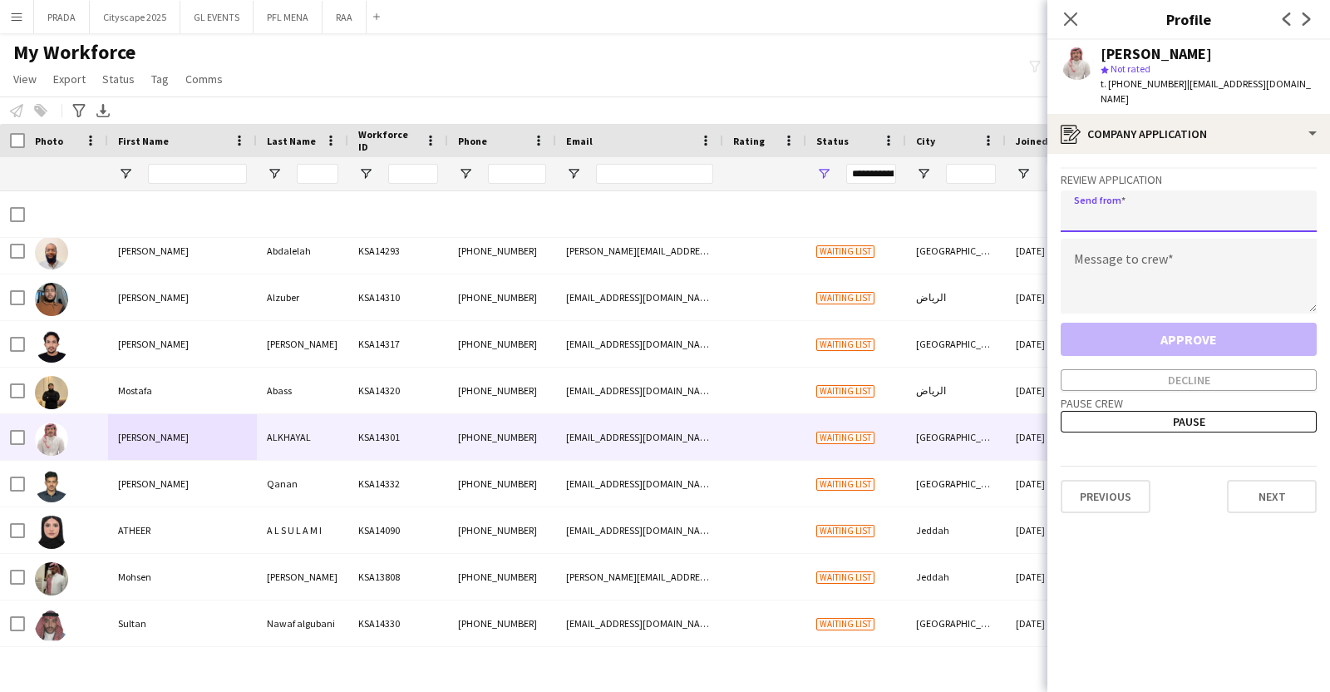
click at [1225, 191] on input "email" at bounding box center [1189, 211] width 256 height 42
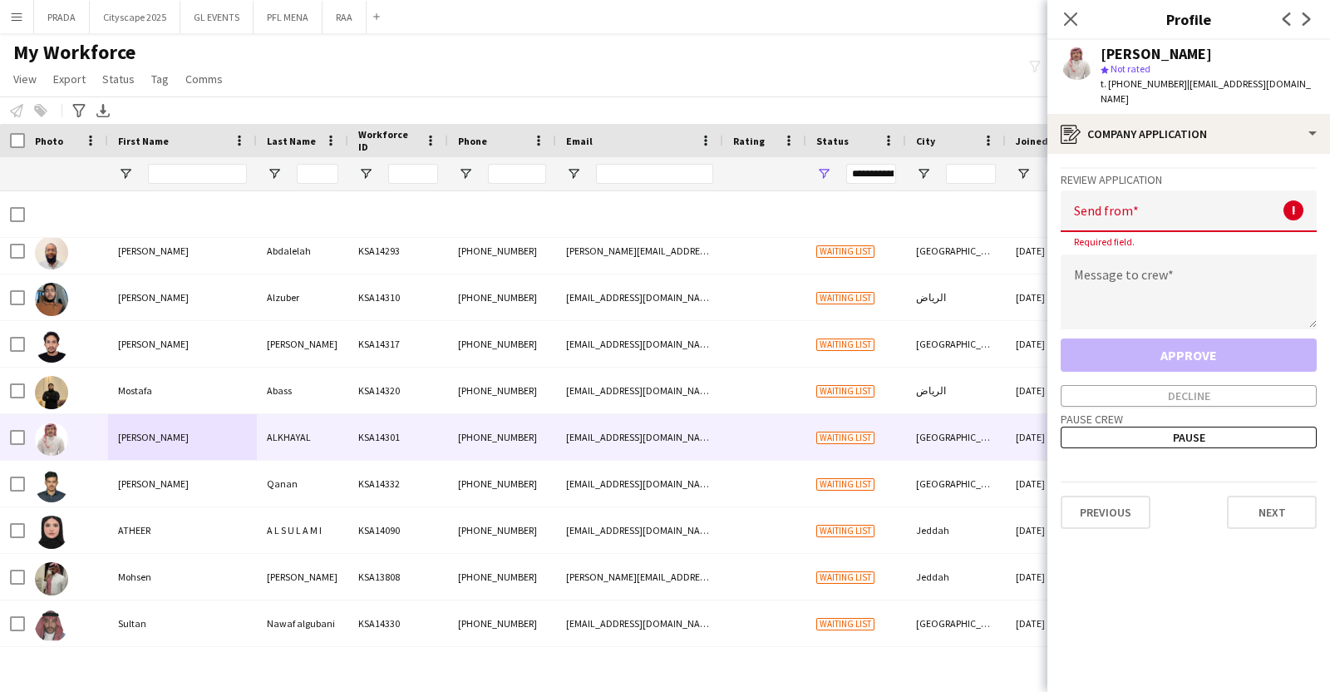
click at [1154, 202] on input "email" at bounding box center [1189, 211] width 256 height 42
paste input "**********"
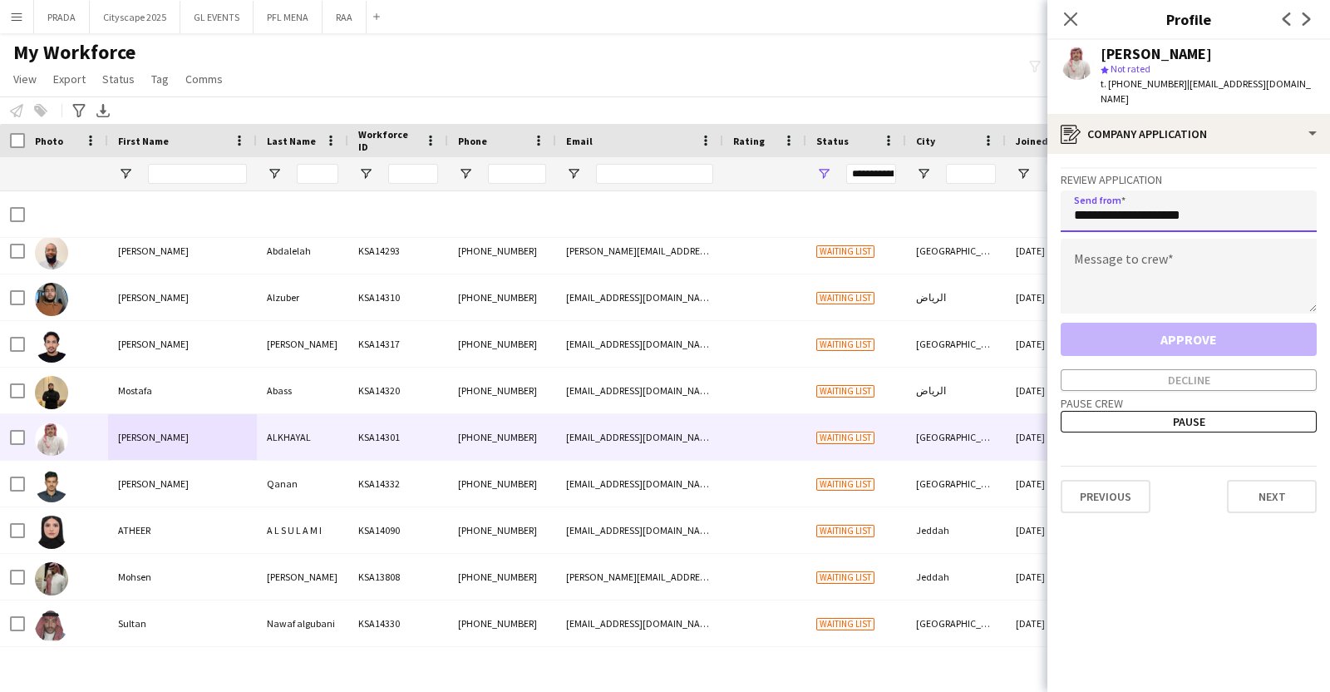
type input "**********"
click at [1113, 239] on textarea at bounding box center [1189, 276] width 256 height 75
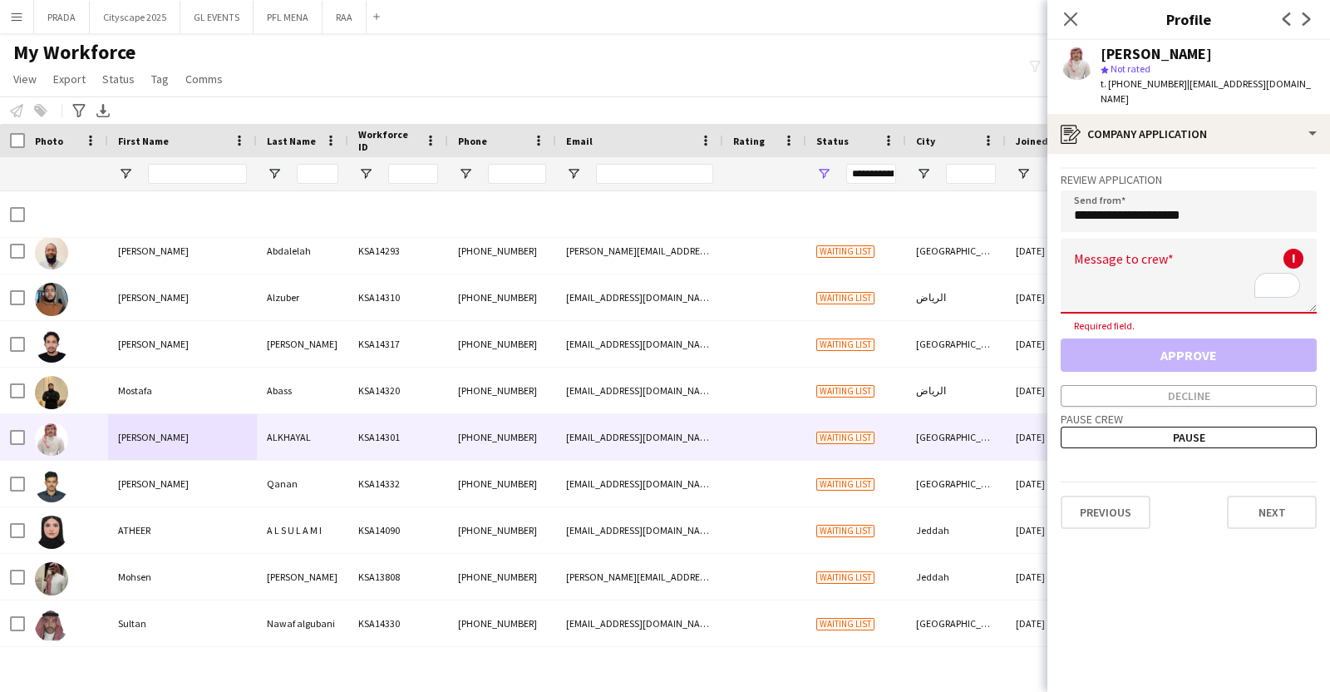
click at [1251, 255] on textarea "To enrich screen reader interactions, please activate Accessibility in Grammarl…" at bounding box center [1189, 276] width 256 height 75
paste textarea "**********"
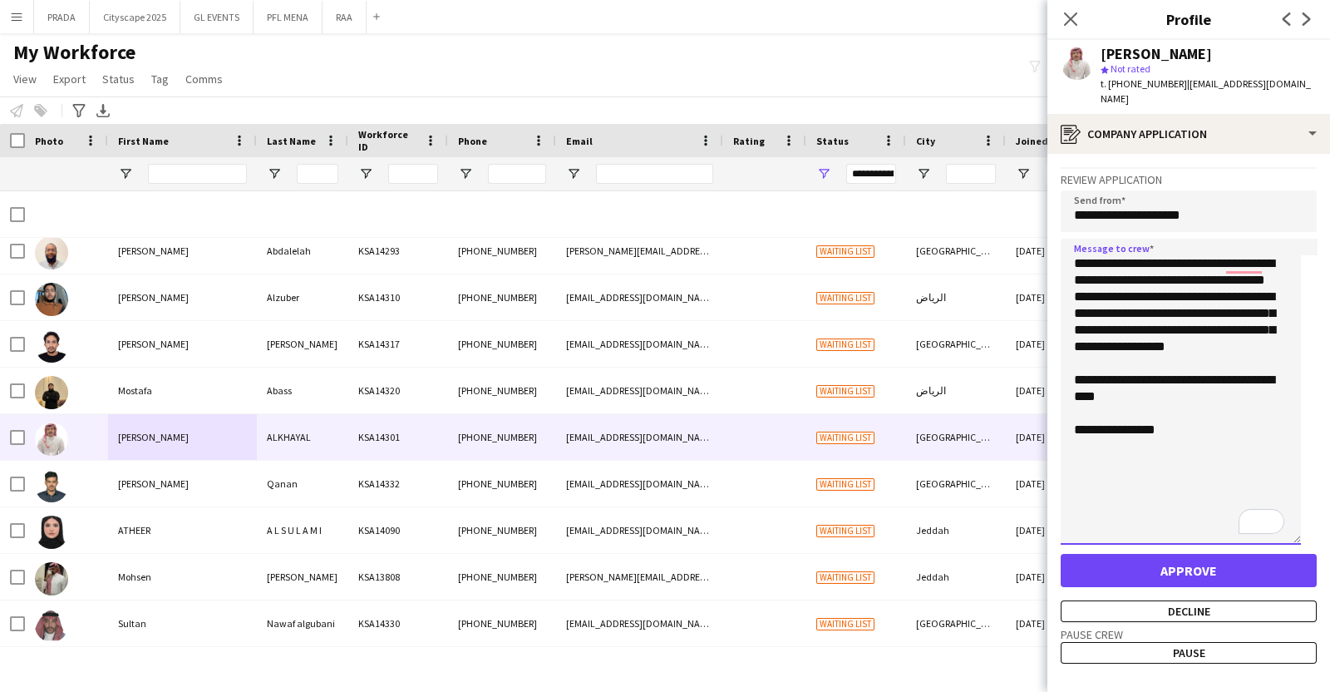
drag, startPoint x: 1314, startPoint y: 285, endPoint x: 1319, endPoint y: 517, distance: 232.0
click at [1319, 517] on app-crew-profile-application "**********" at bounding box center [1189, 423] width 283 height 538
type textarea "**********"
click at [1201, 600] on button "Decline" at bounding box center [1189, 611] width 256 height 22
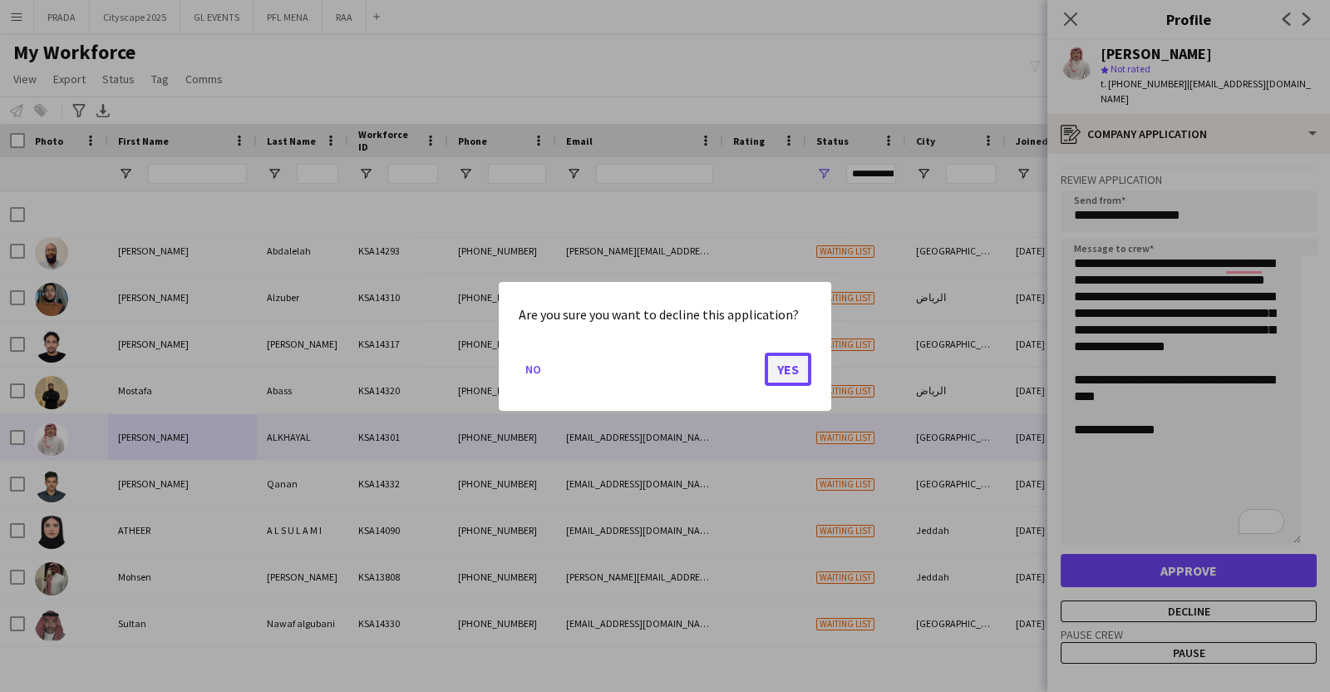
click at [806, 368] on button "Yes" at bounding box center [788, 368] width 47 height 33
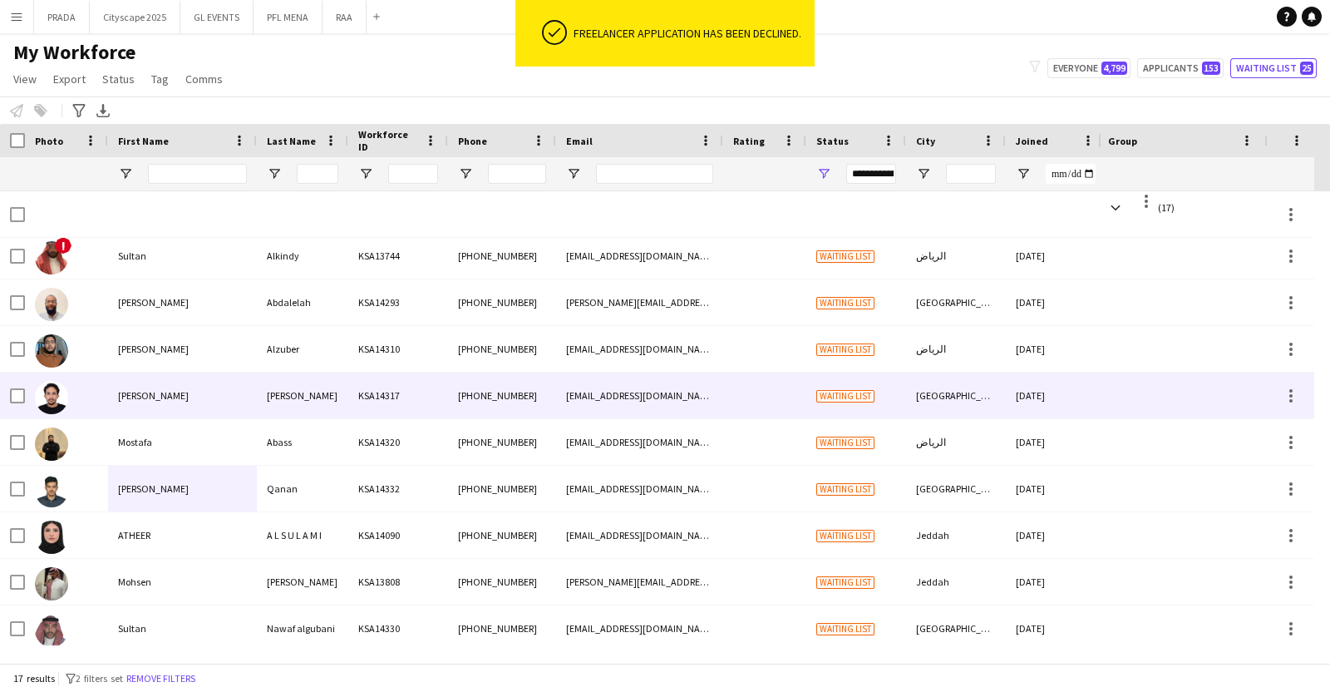
scroll to position [382, 0]
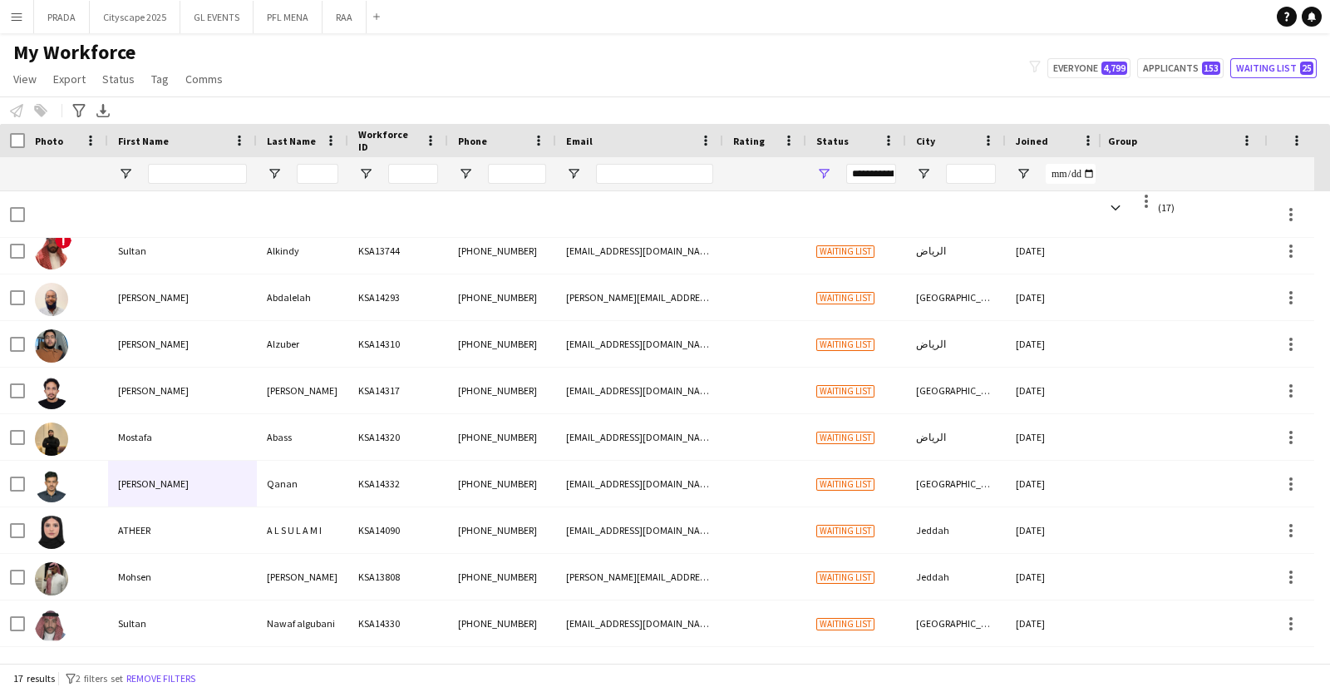
click at [975, 58] on div "My Workforce View Views Default view Basic Export View Full Name TAGS Test New …" at bounding box center [665, 68] width 1330 height 57
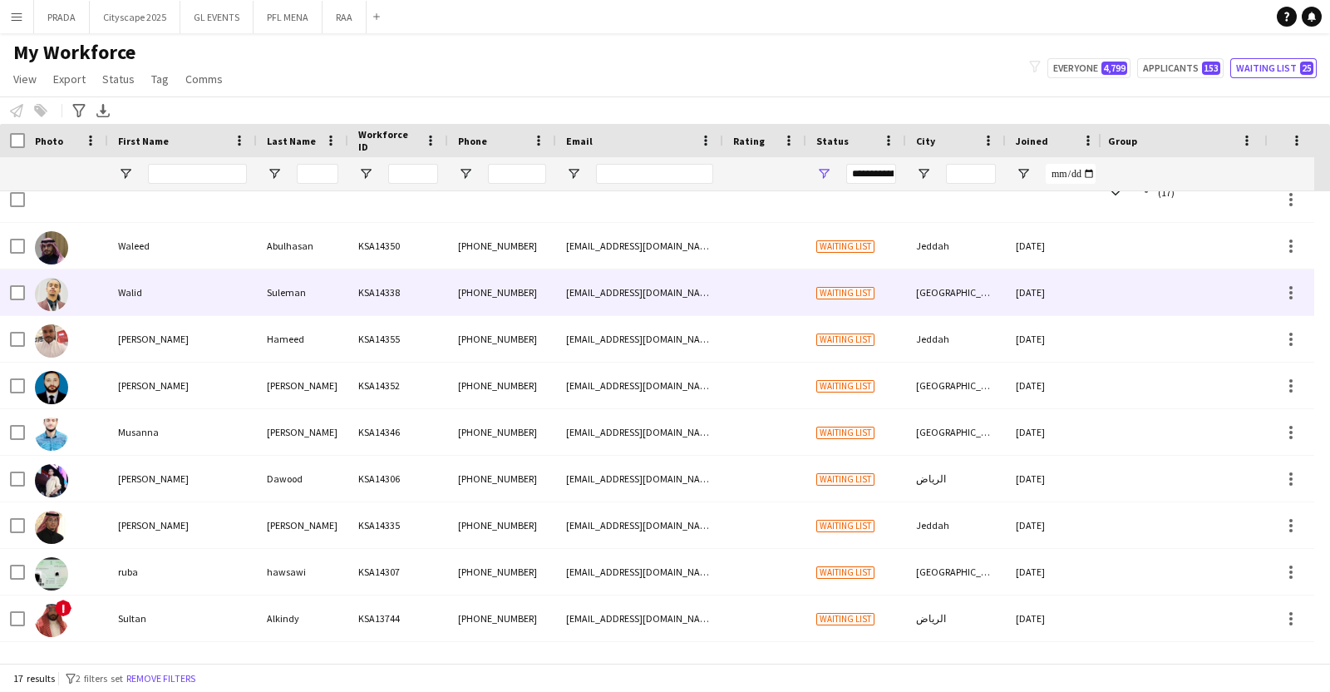
scroll to position [0, 0]
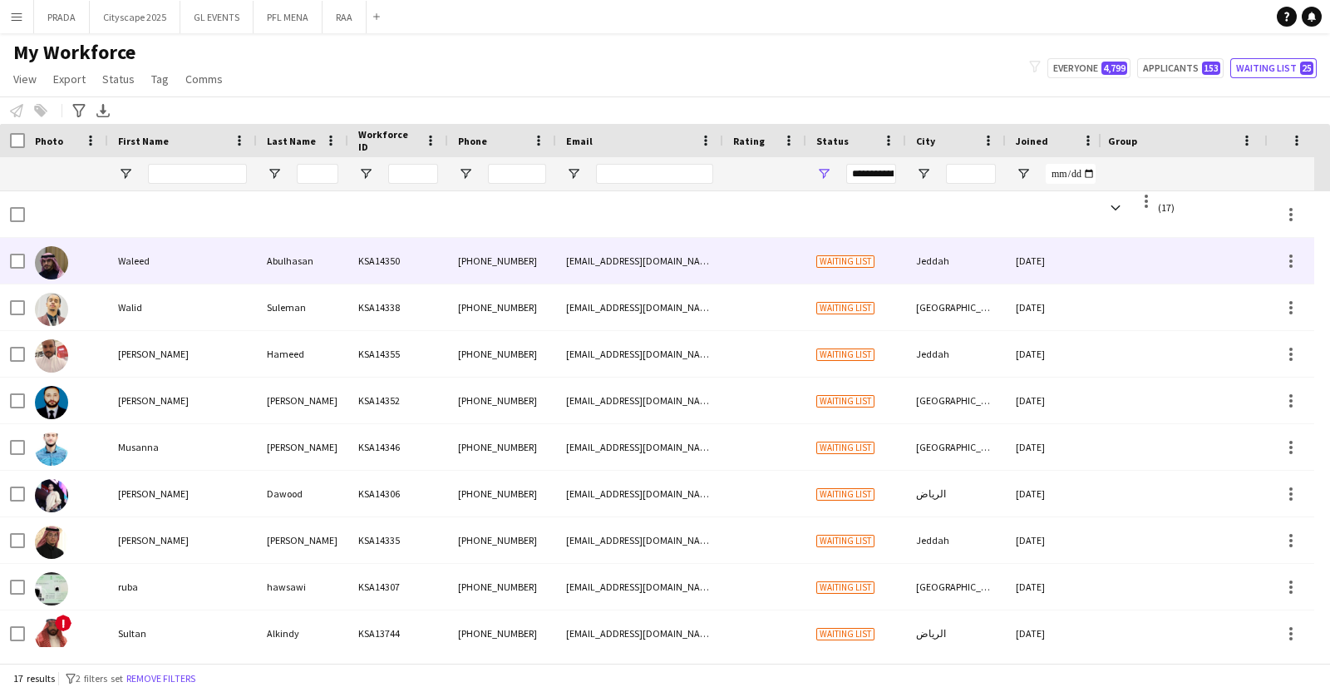
click at [300, 251] on div "Abulhasan" at bounding box center [302, 261] width 91 height 46
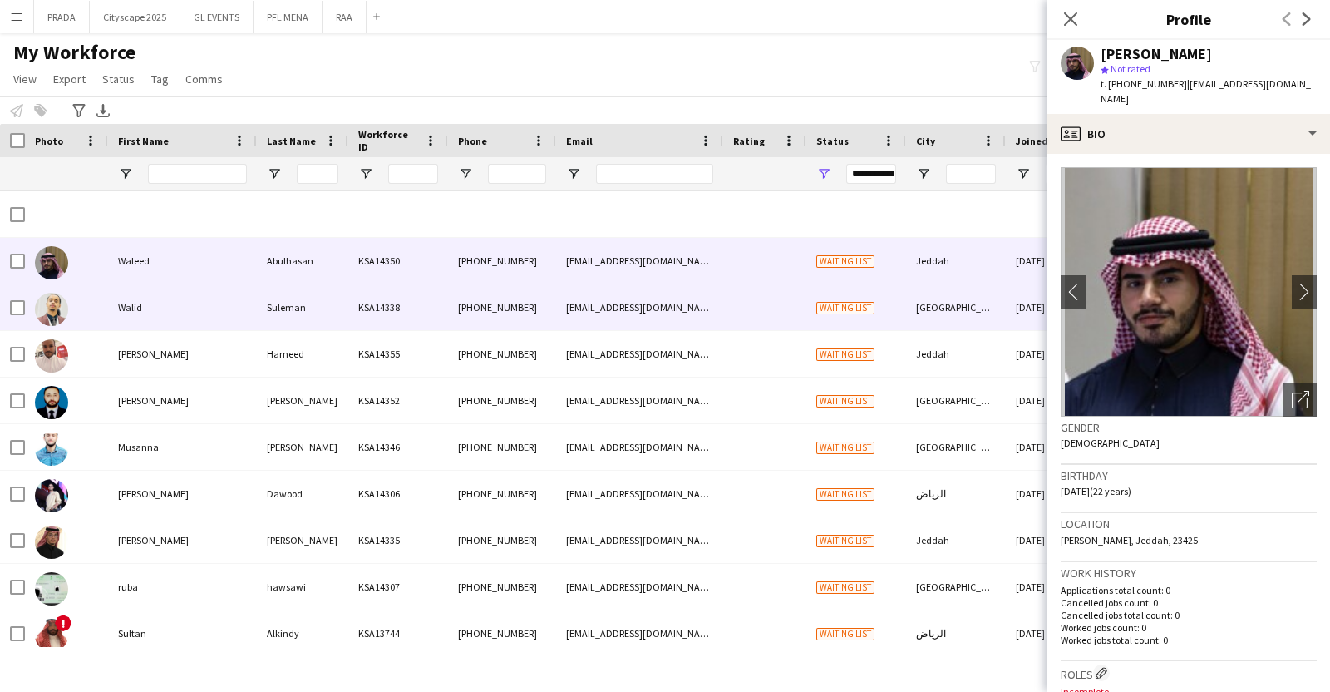
click at [303, 319] on div "Suleman" at bounding box center [302, 307] width 91 height 46
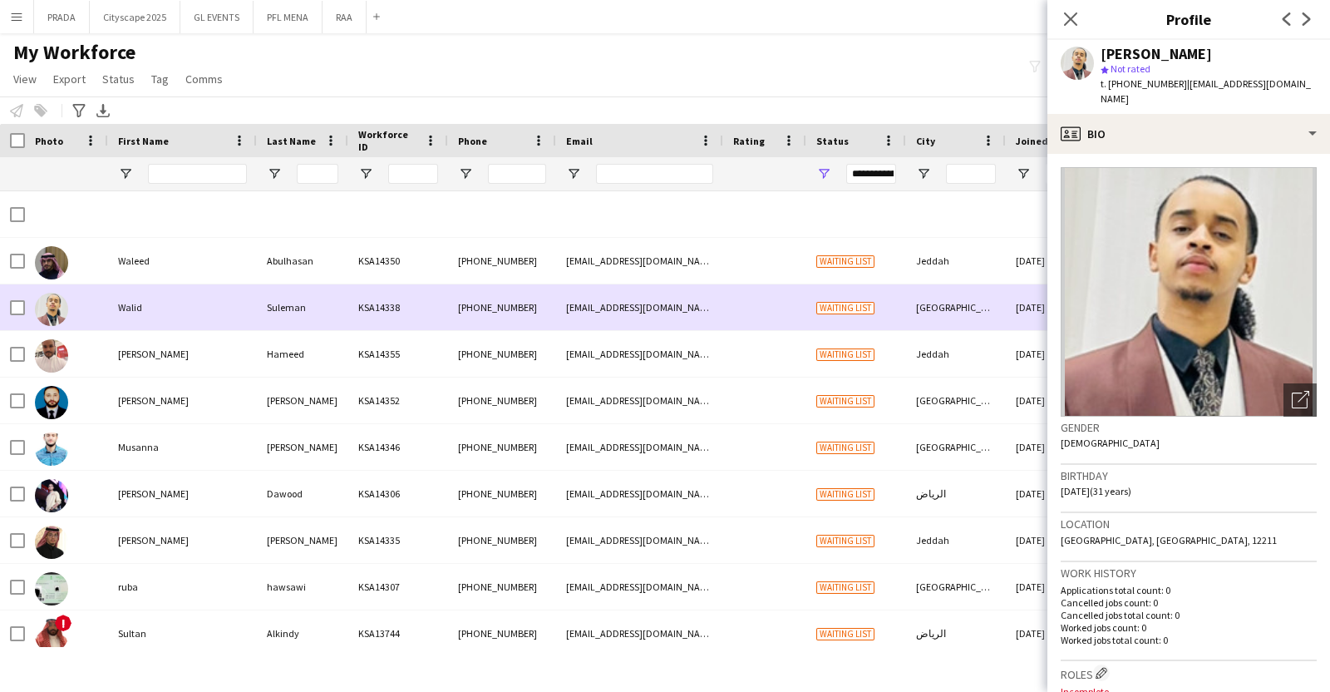
click at [156, 348] on div "[PERSON_NAME]" at bounding box center [182, 354] width 149 height 46
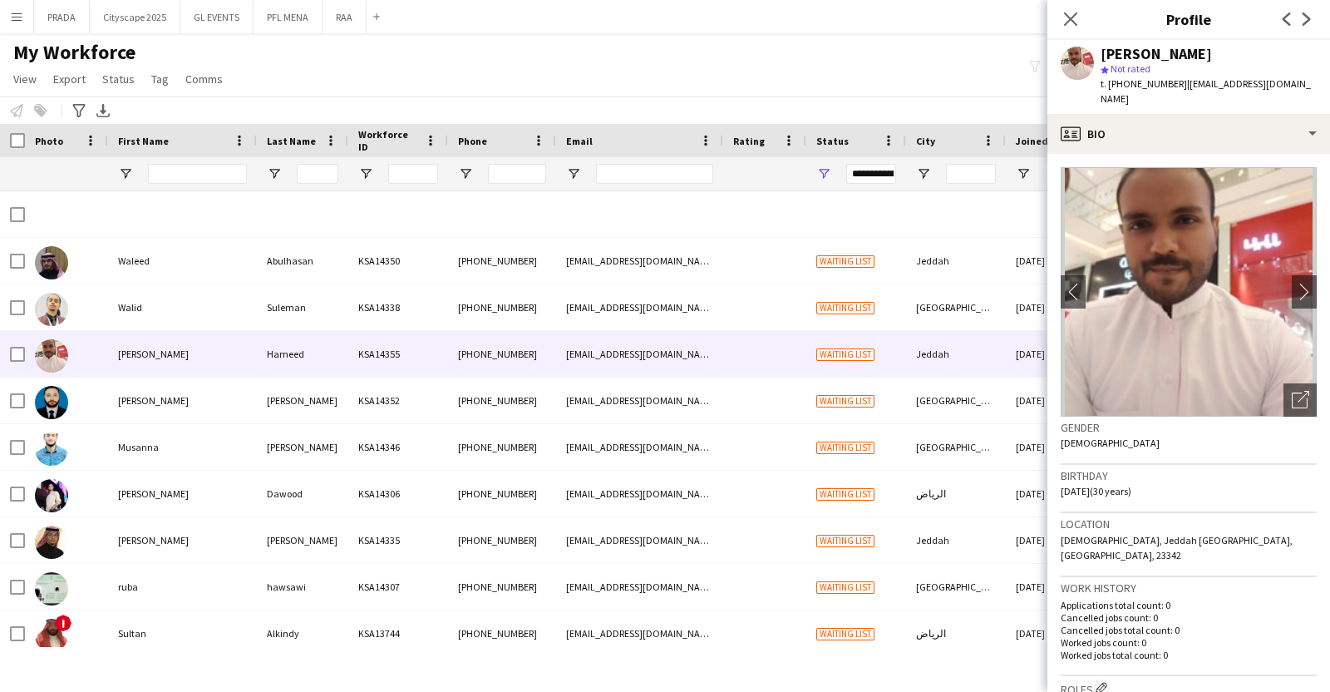
click at [1303, 355] on app-crew-profile-bio "chevron-left chevron-right Open photos pop-in Gender [DEMOGRAPHIC_DATA] Birthda…" at bounding box center [1189, 423] width 283 height 538
click at [1292, 391] on icon "Open photos pop-in" at bounding box center [1300, 399] width 17 height 17
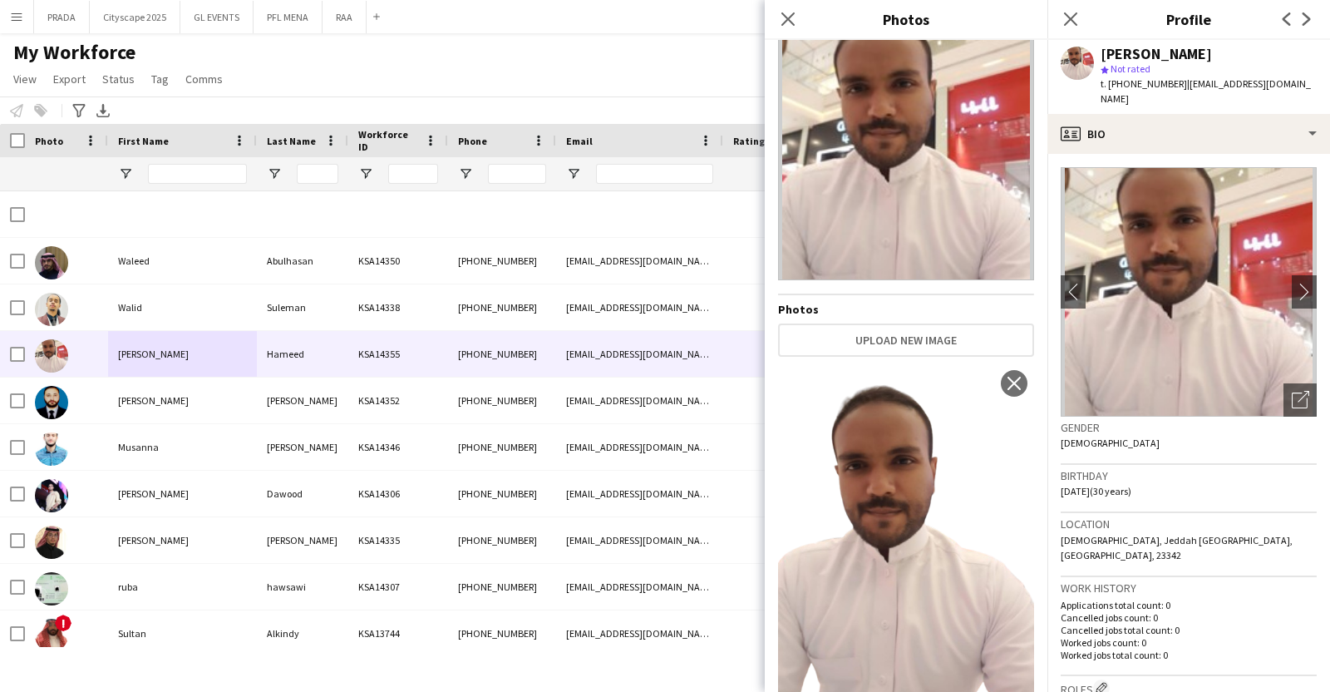
scroll to position [57, 0]
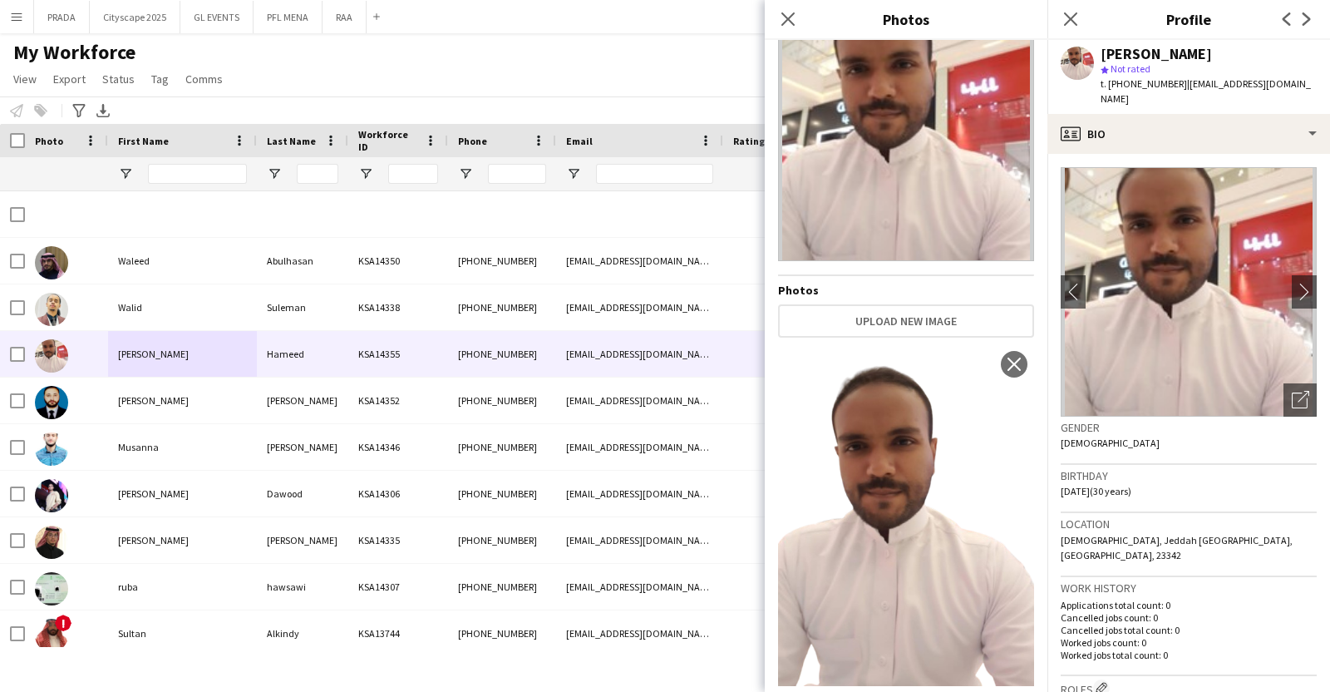
drag, startPoint x: 1162, startPoint y: 478, endPoint x: 1163, endPoint y: 469, distance: 9.3
click at [1162, 476] on div "Birthday [DEMOGRAPHIC_DATA] (30 years)" at bounding box center [1189, 489] width 256 height 48
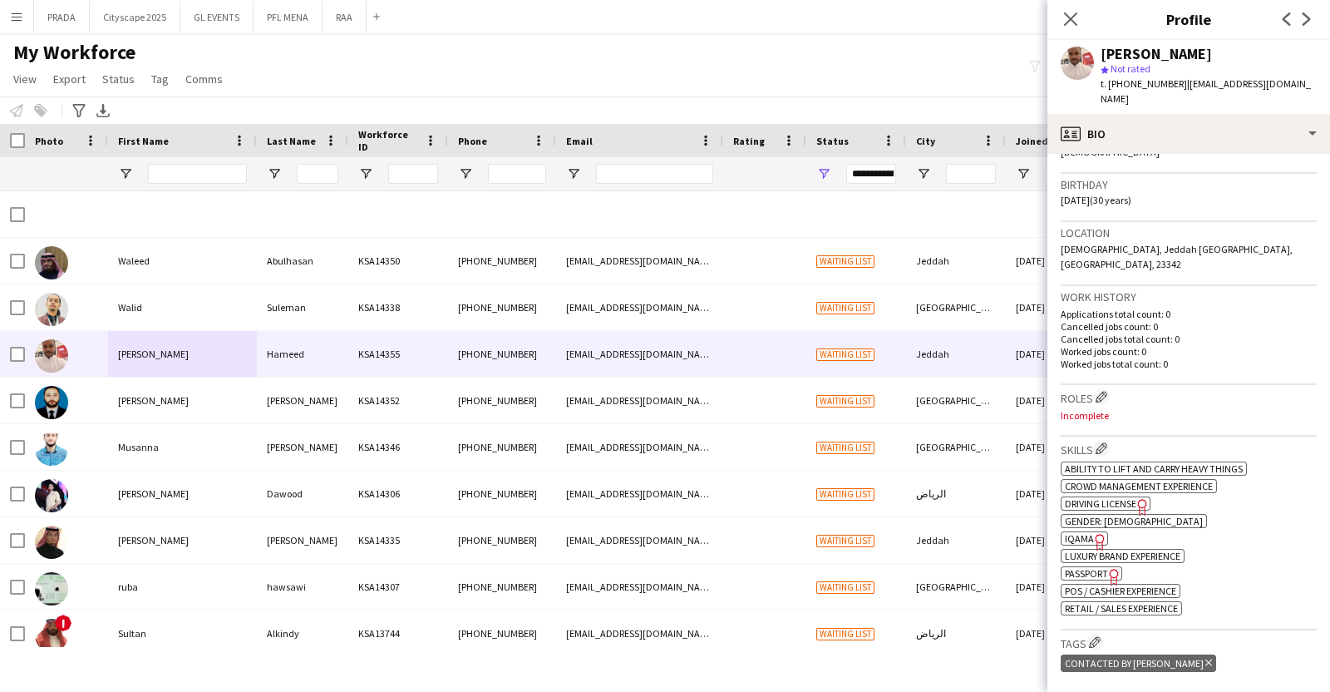
scroll to position [0, 0]
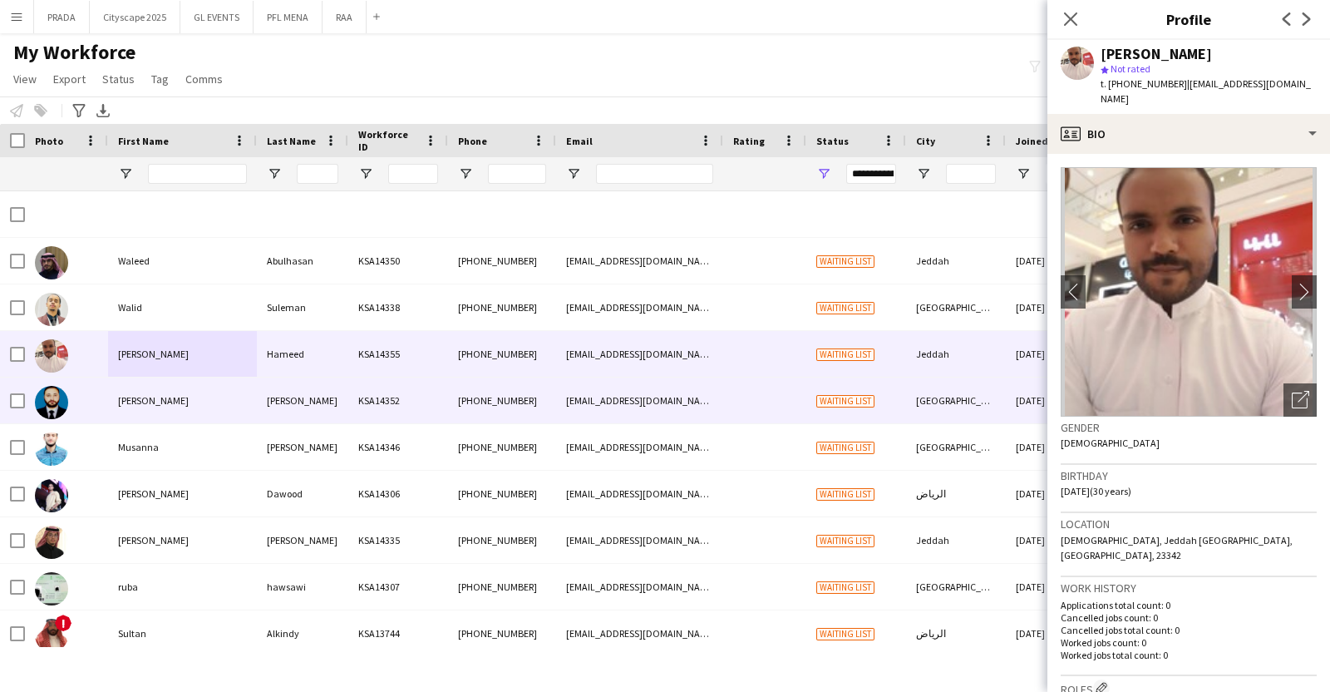
click at [372, 403] on div "KSA14352" at bounding box center [398, 400] width 100 height 46
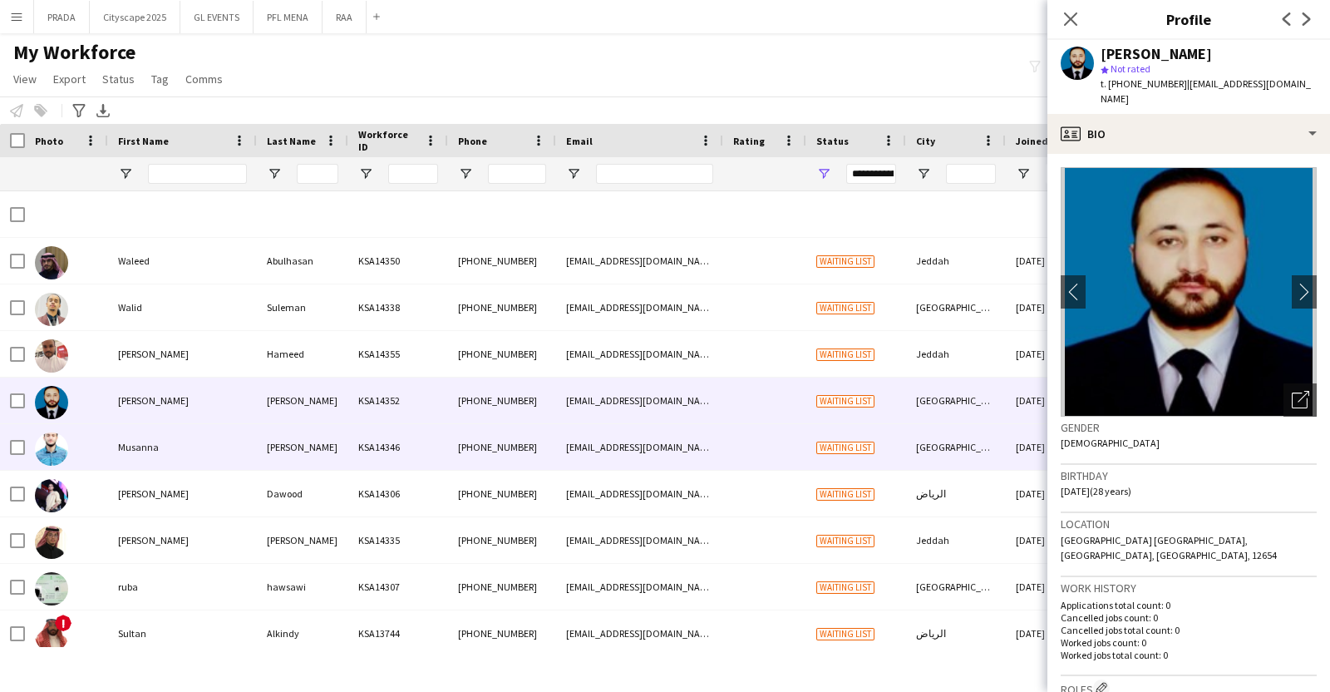
click at [249, 449] on div "Musanna" at bounding box center [182, 447] width 149 height 46
